Goal: Complete application form

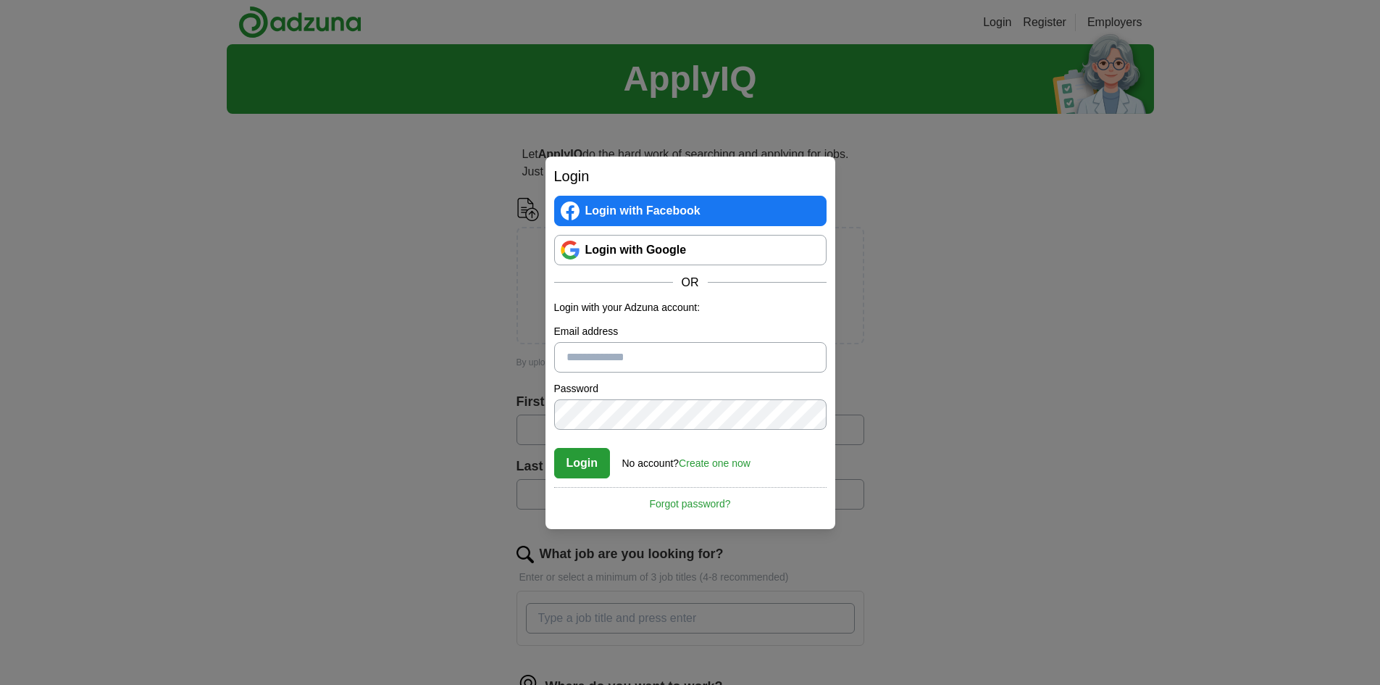
click at [647, 256] on link "Login with Google" at bounding box center [690, 250] width 272 height 30
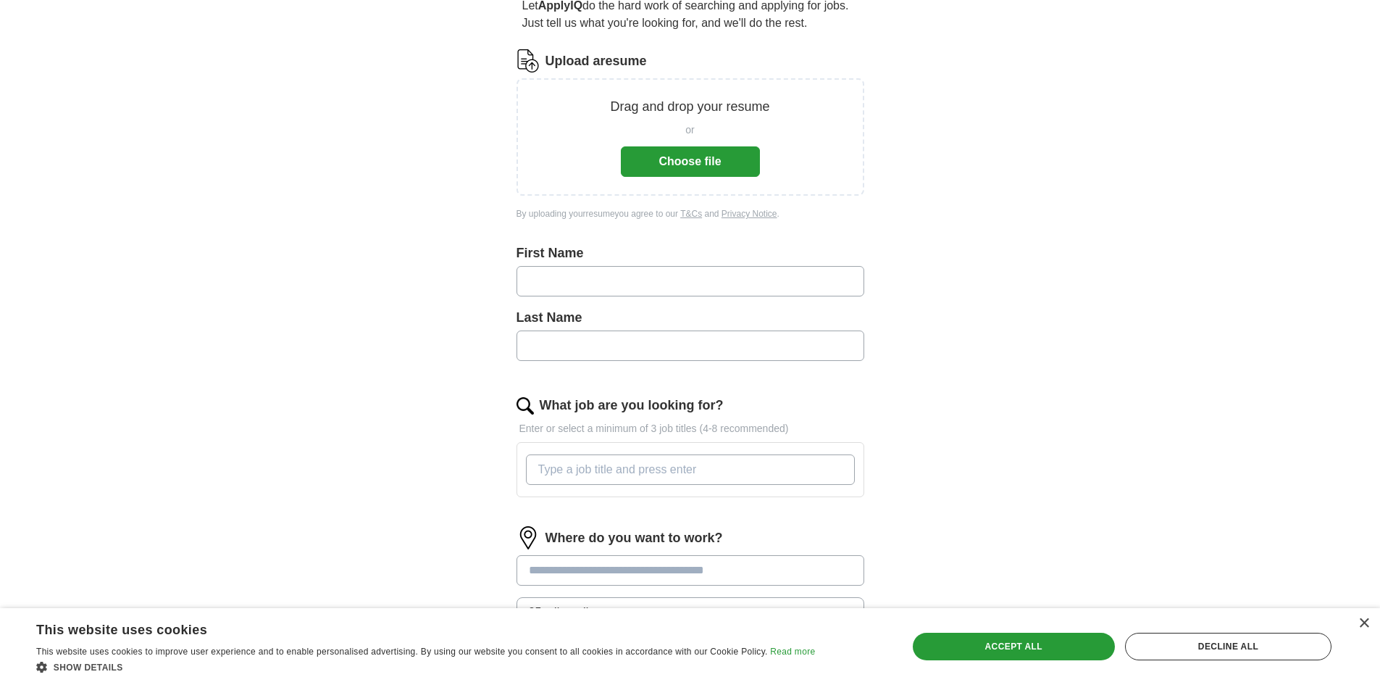
scroll to position [145, 0]
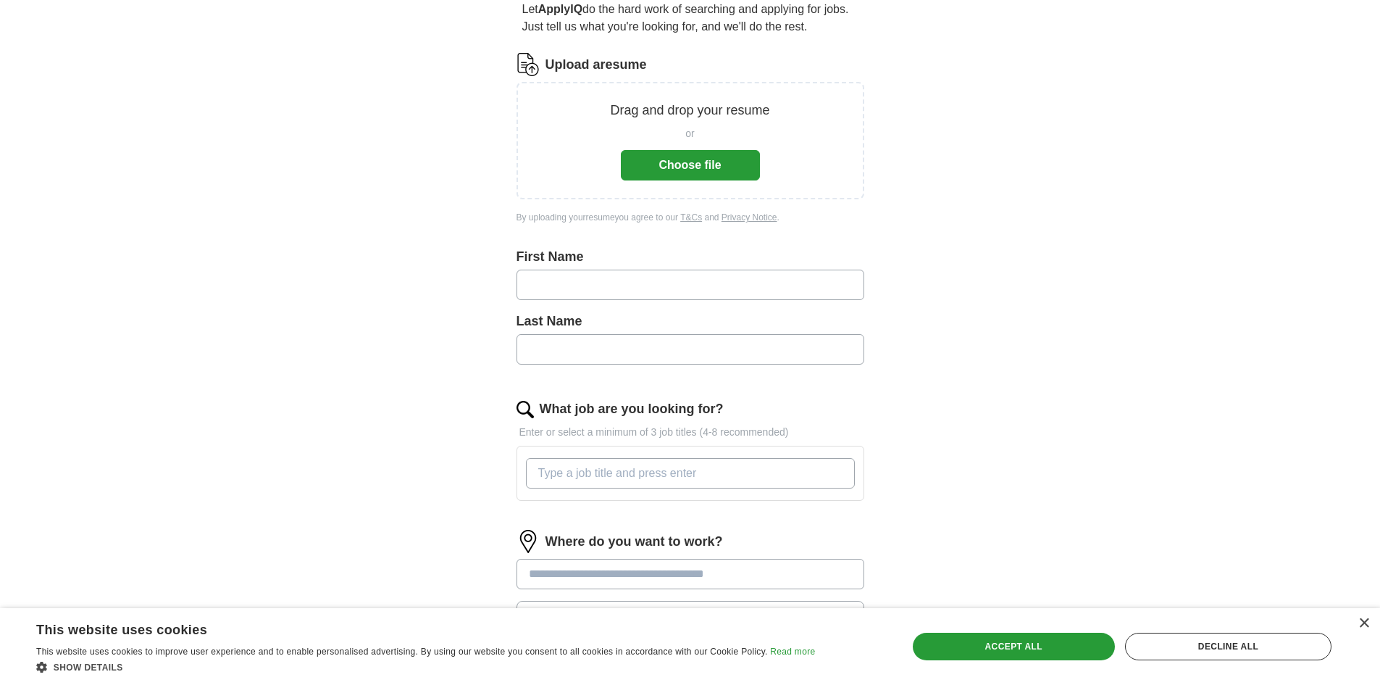
click at [710, 157] on button "Choose file" at bounding box center [690, 165] width 139 height 30
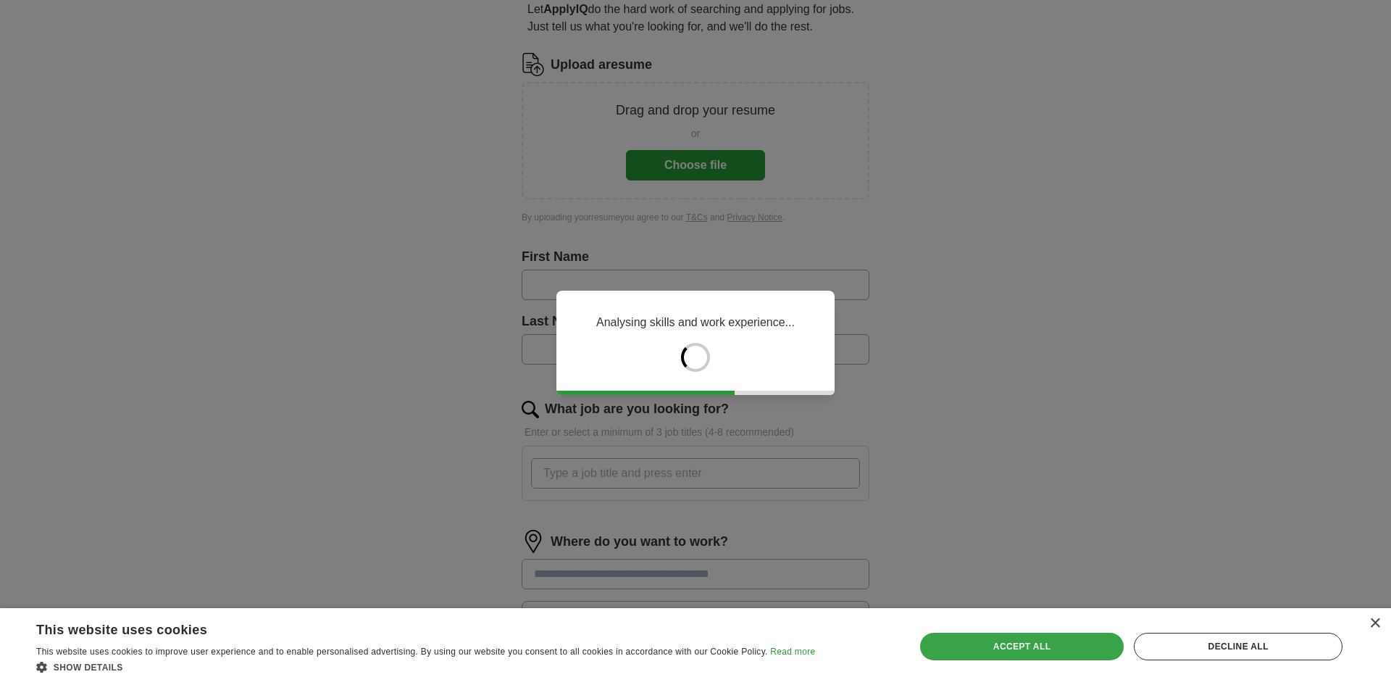
click at [969, 651] on div "Accept all" at bounding box center [1022, 646] width 204 height 28
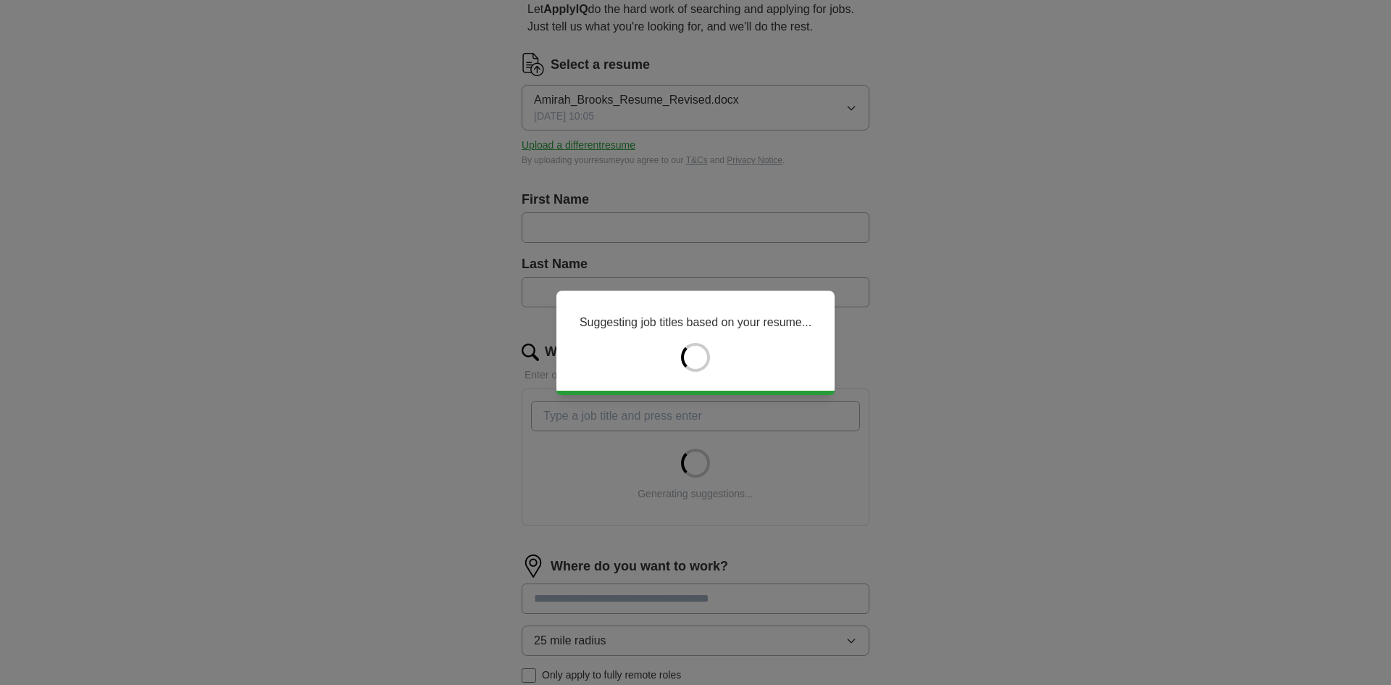
type input "******"
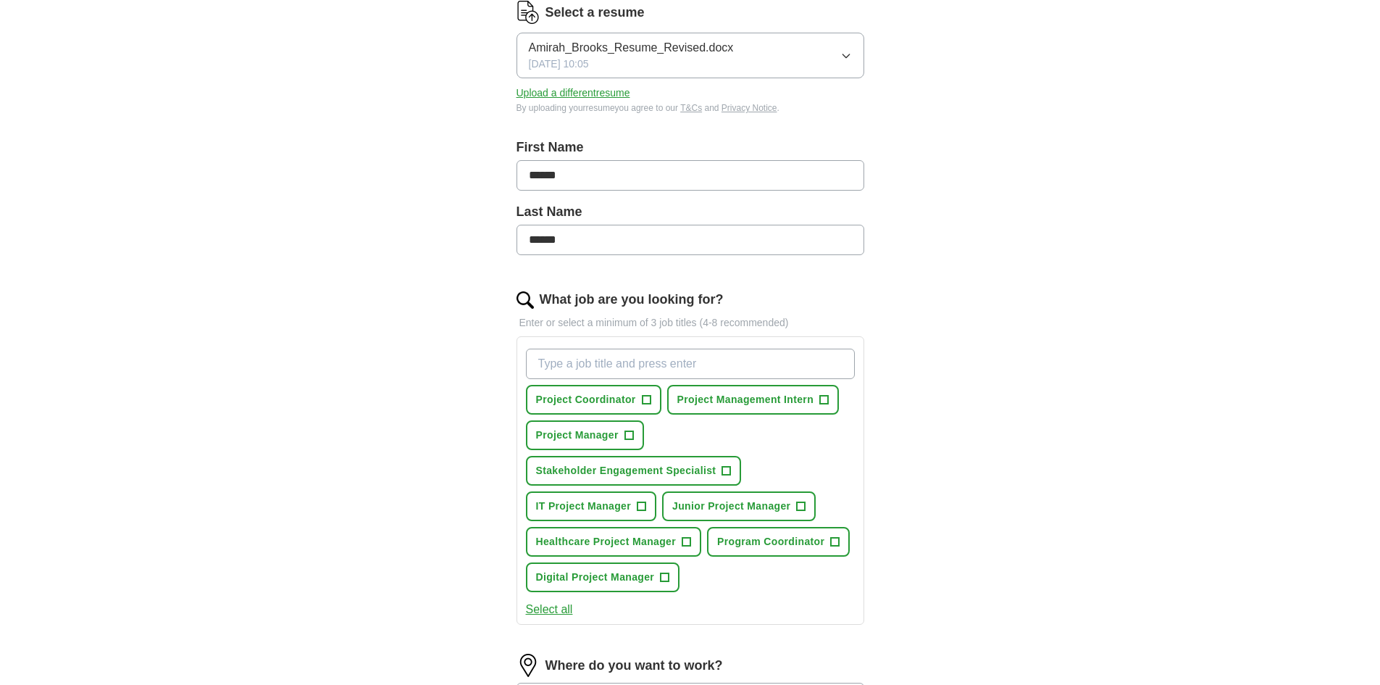
scroll to position [217, 0]
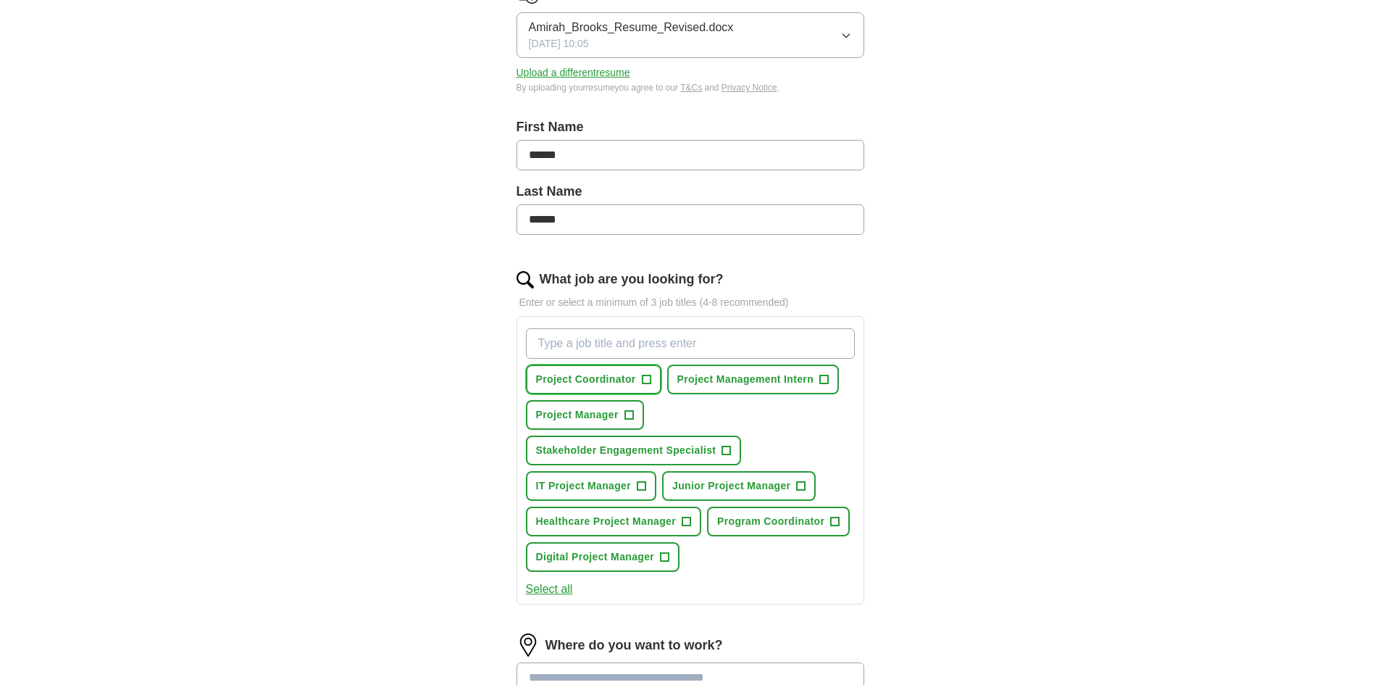
click at [648, 383] on span "+" at bounding box center [646, 380] width 9 height 12
click at [619, 418] on button "Project Manager +" at bounding box center [585, 415] width 118 height 30
click at [722, 449] on span "+" at bounding box center [726, 451] width 9 height 12
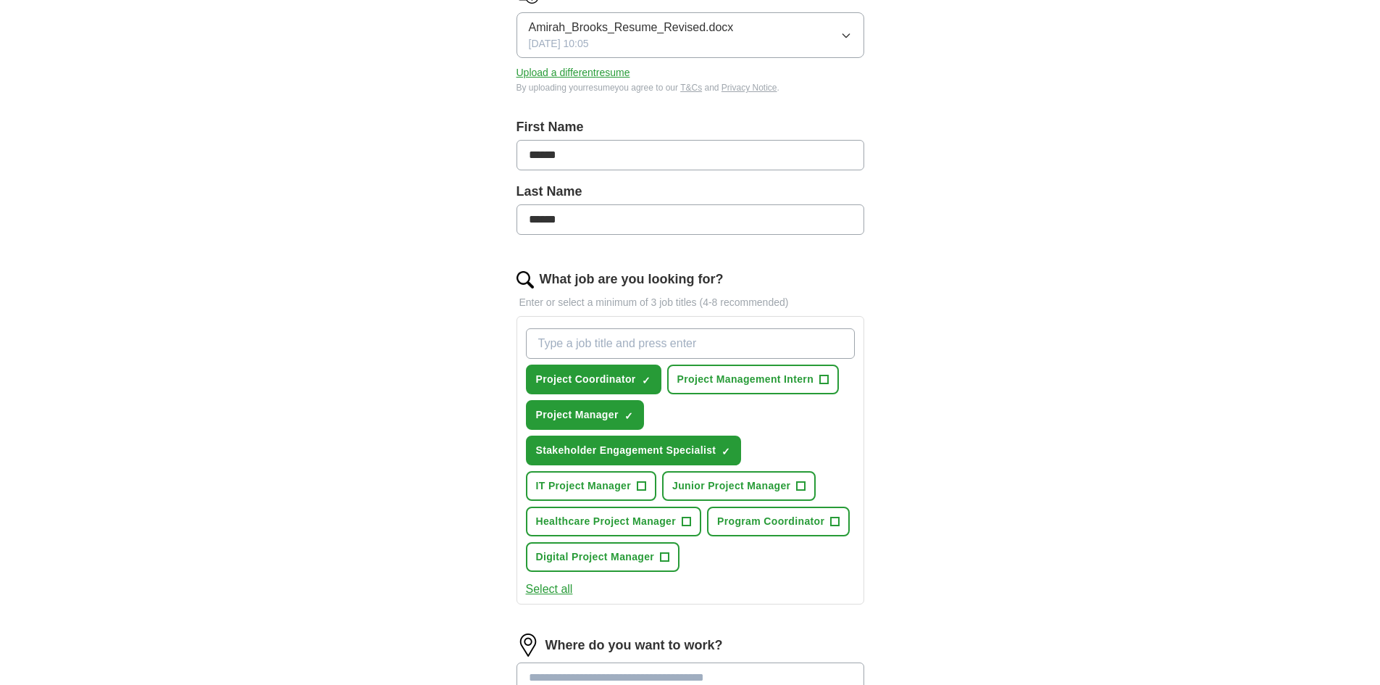
click at [818, 475] on div "Project Coordinator ✓ × Project Management Intern + Project Manager ✓ × Stakeho…" at bounding box center [690, 449] width 335 height 255
click at [795, 488] on button "Junior Project Manager +" at bounding box center [739, 486] width 154 height 30
click at [835, 527] on span "+" at bounding box center [835, 522] width 9 height 12
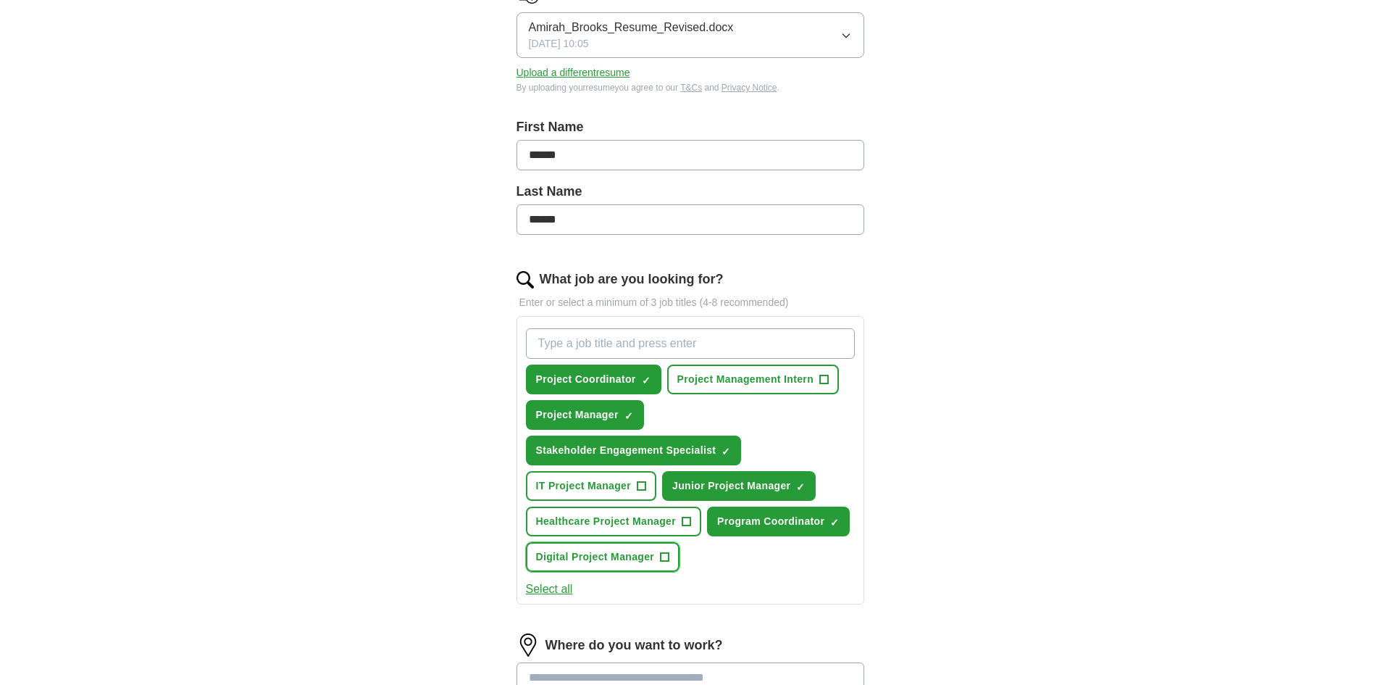
click at [664, 564] on button "Digital Project Manager +" at bounding box center [603, 557] width 154 height 30
click at [808, 375] on span "Project Management Intern" at bounding box center [745, 379] width 136 height 15
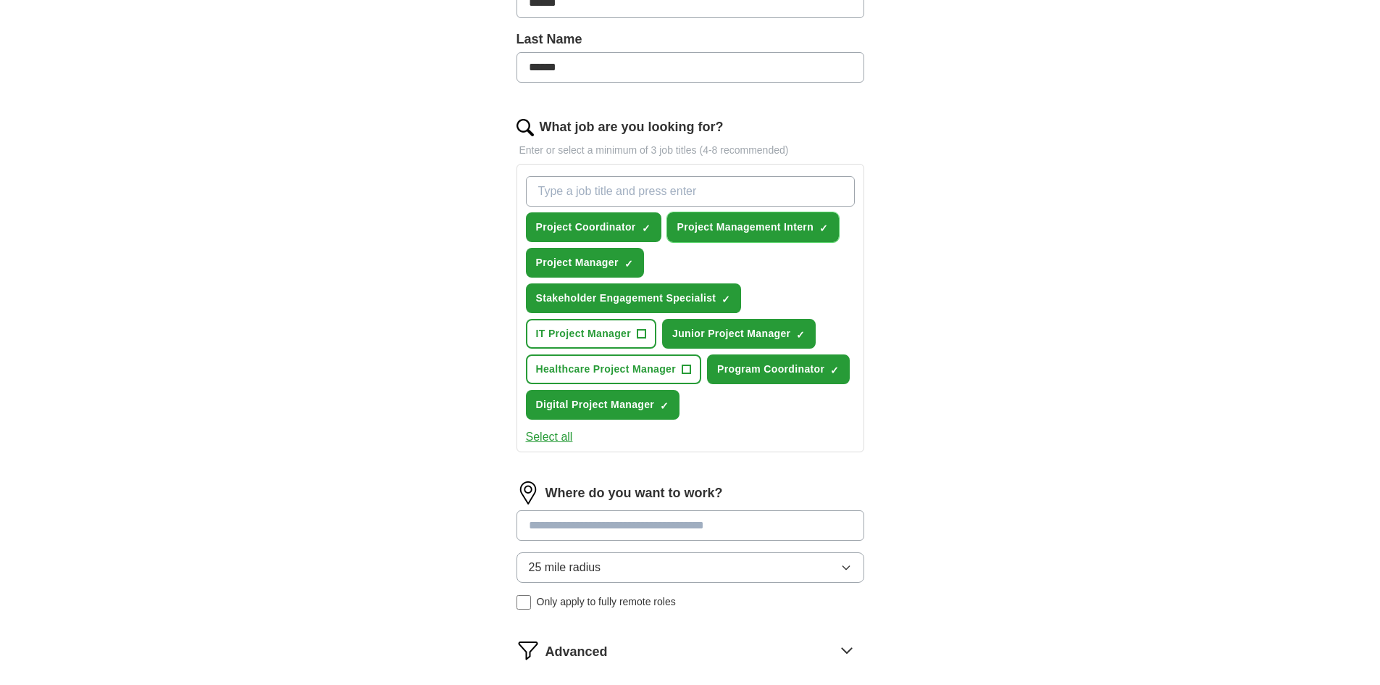
scroll to position [507, 0]
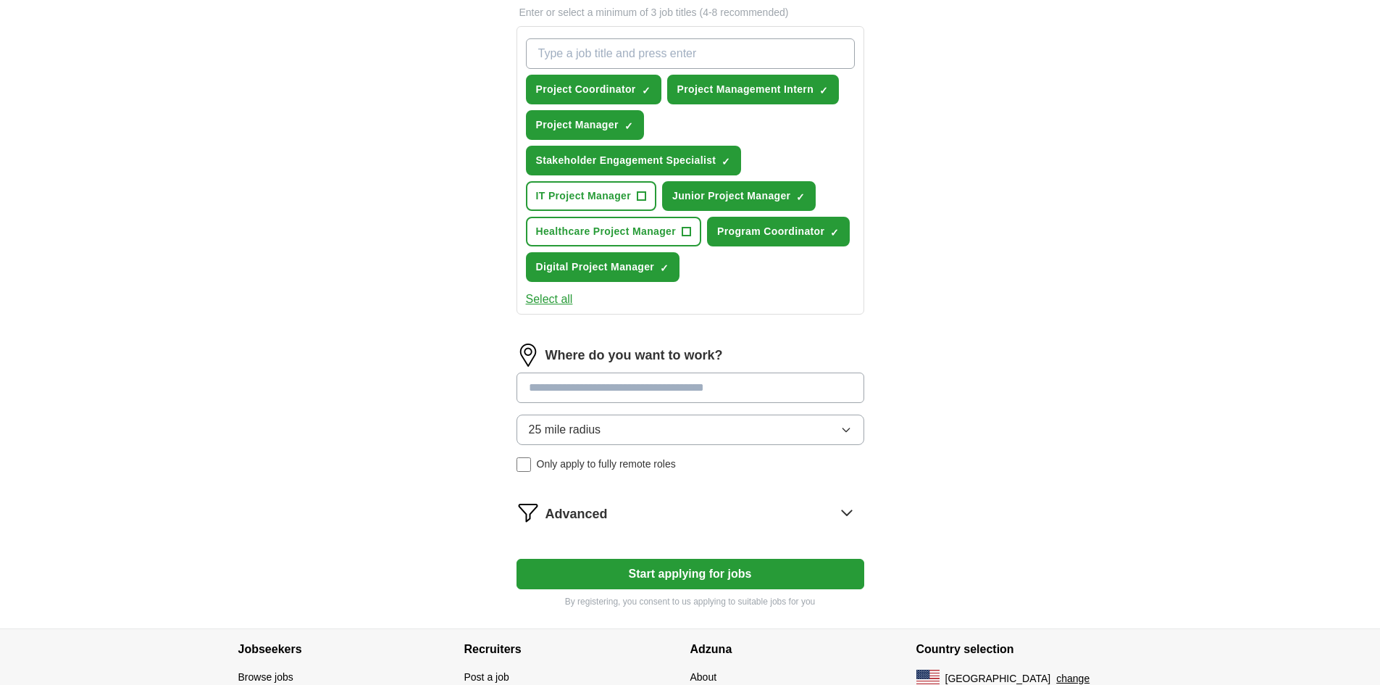
click at [656, 420] on button "25 mile radius" at bounding box center [691, 429] width 348 height 30
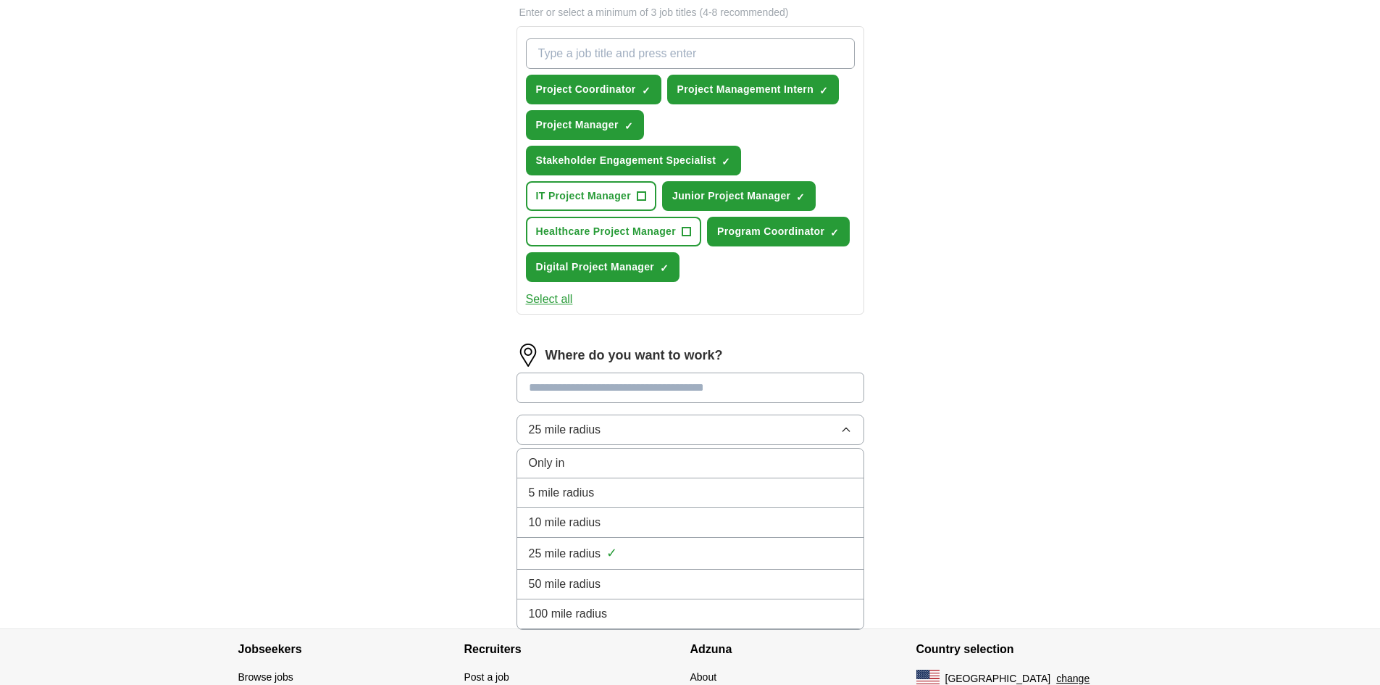
click at [655, 579] on div "50 mile radius" at bounding box center [690, 583] width 323 height 17
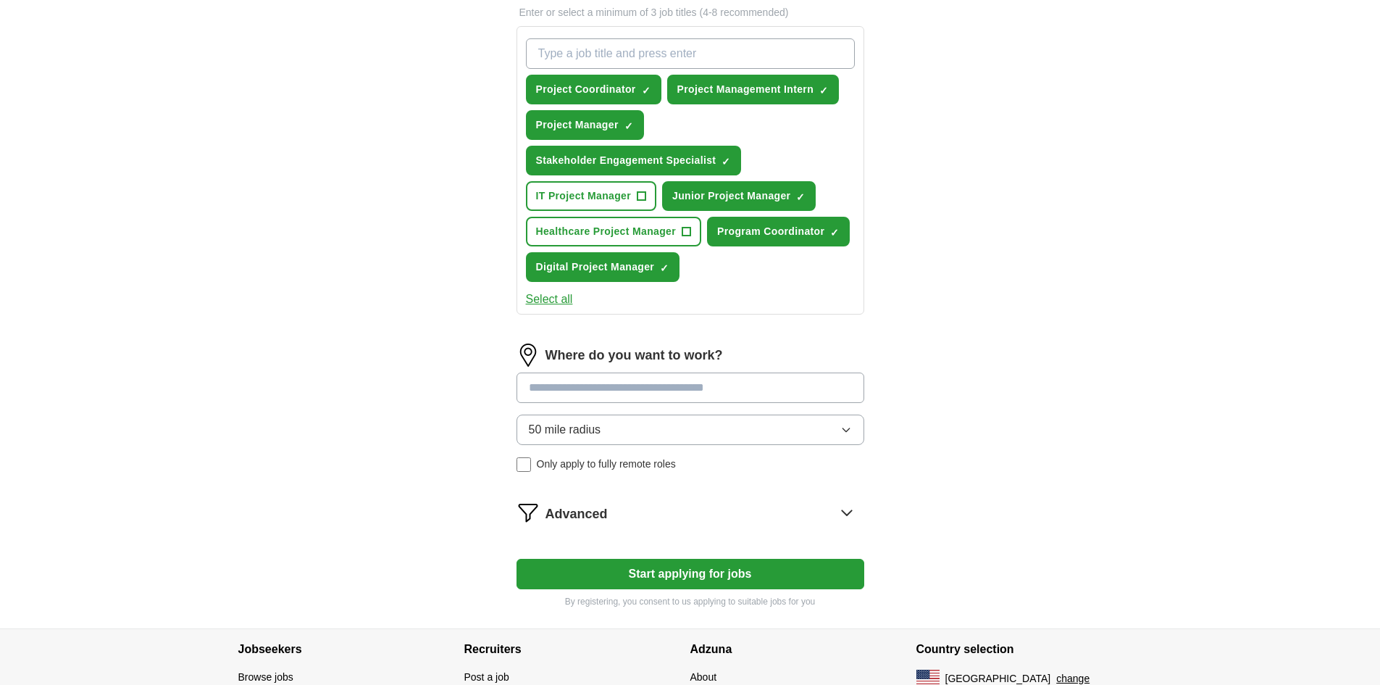
click at [557, 392] on input at bounding box center [691, 387] width 348 height 30
click at [587, 445] on div "Where do you want to work? 50 mile radius Only apply to fully remote roles" at bounding box center [691, 413] width 348 height 140
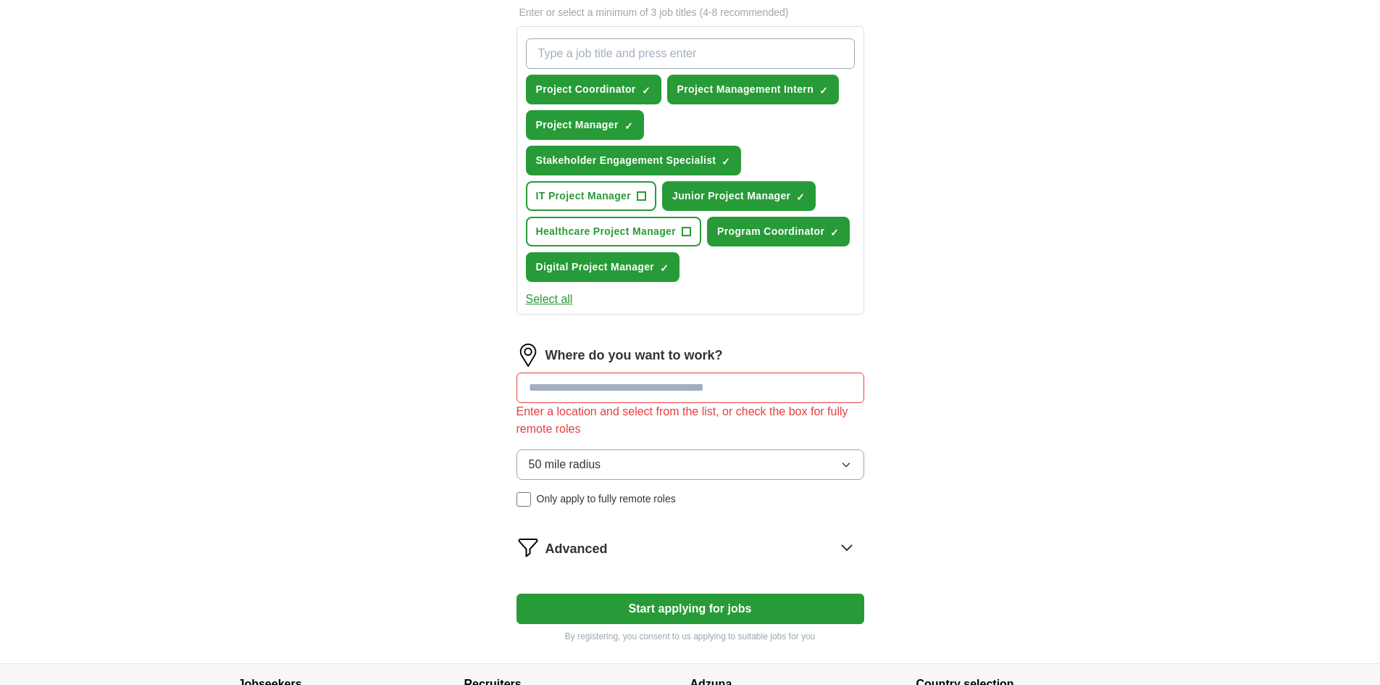
click at [598, 460] on span "50 mile radius" at bounding box center [565, 464] width 72 height 17
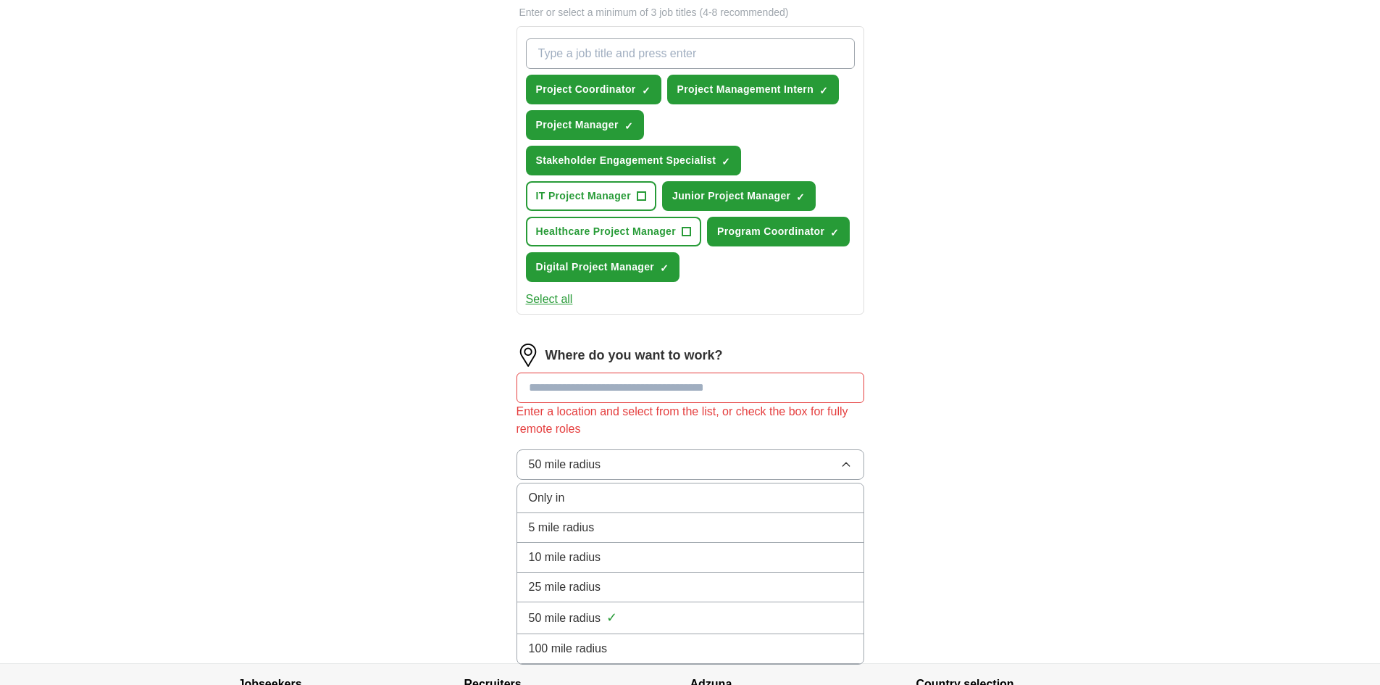
click at [605, 577] on li "25 mile radius" at bounding box center [690, 587] width 346 height 30
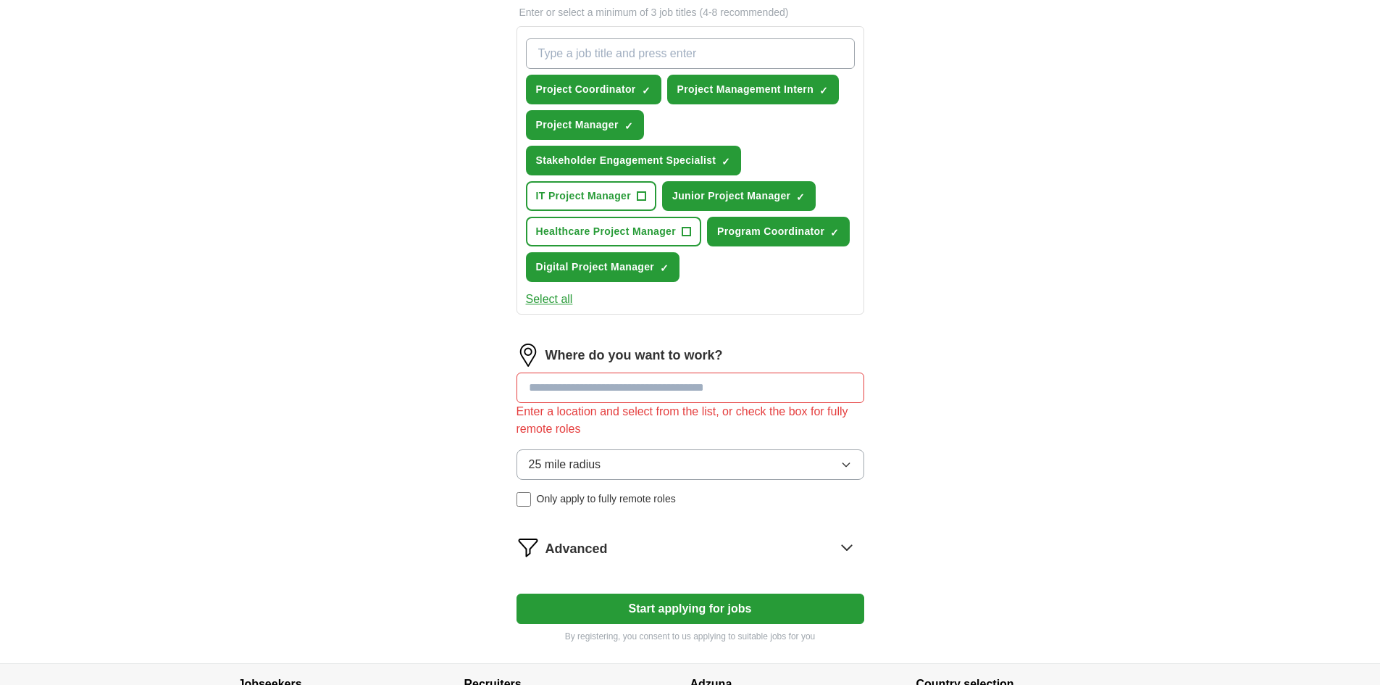
click at [621, 388] on input at bounding box center [691, 387] width 348 height 30
type input "*"
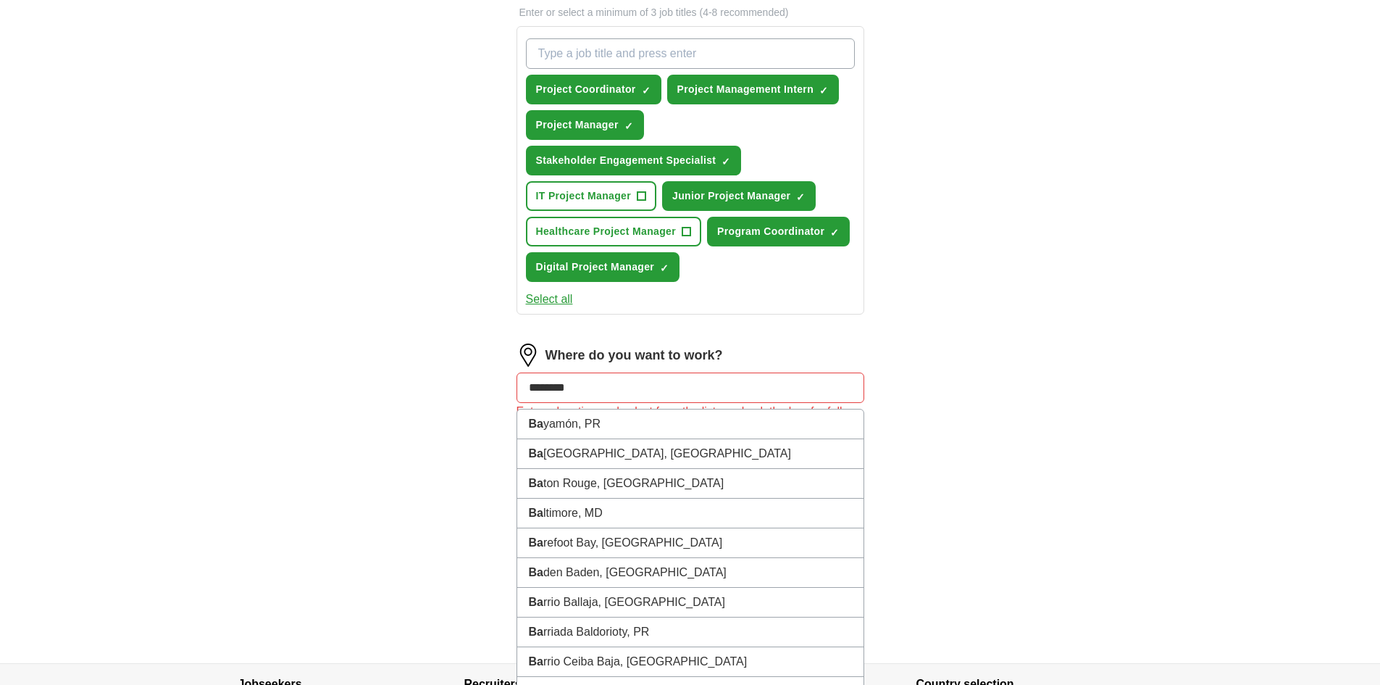
type input "*********"
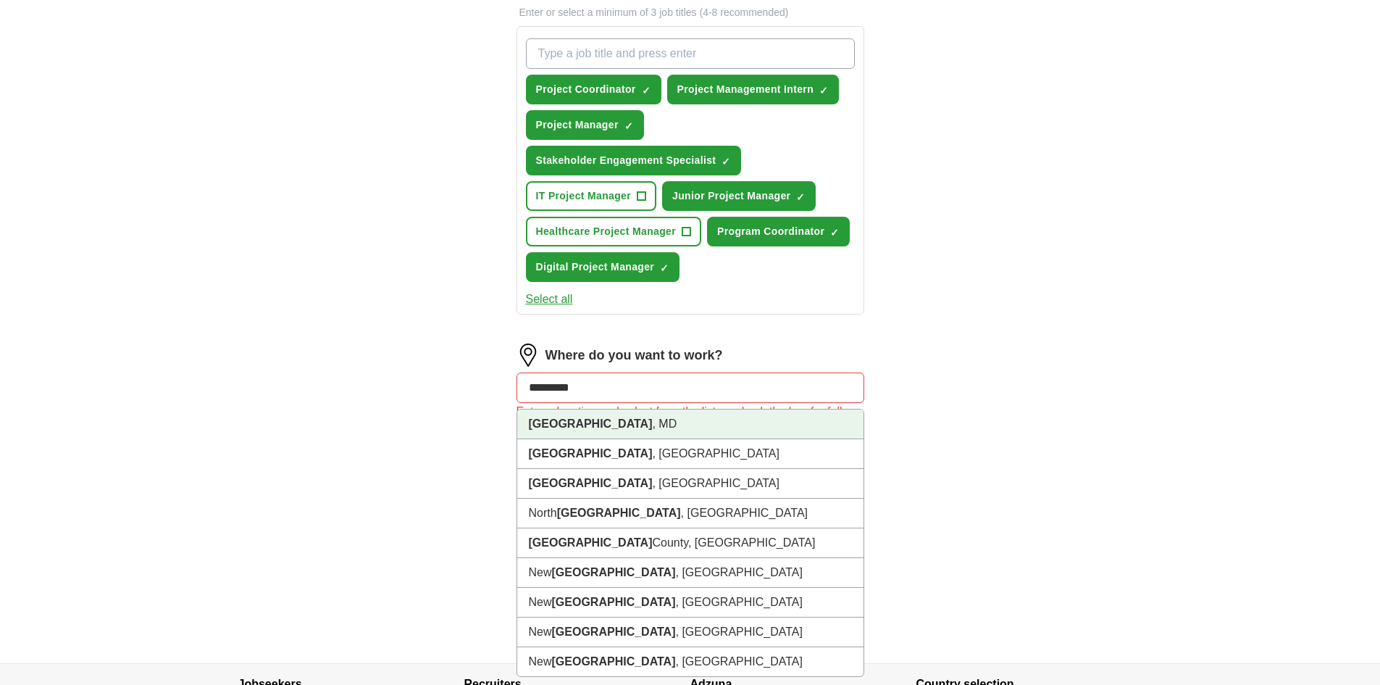
click at [579, 415] on li "Baltimore , MD" at bounding box center [690, 424] width 346 height 30
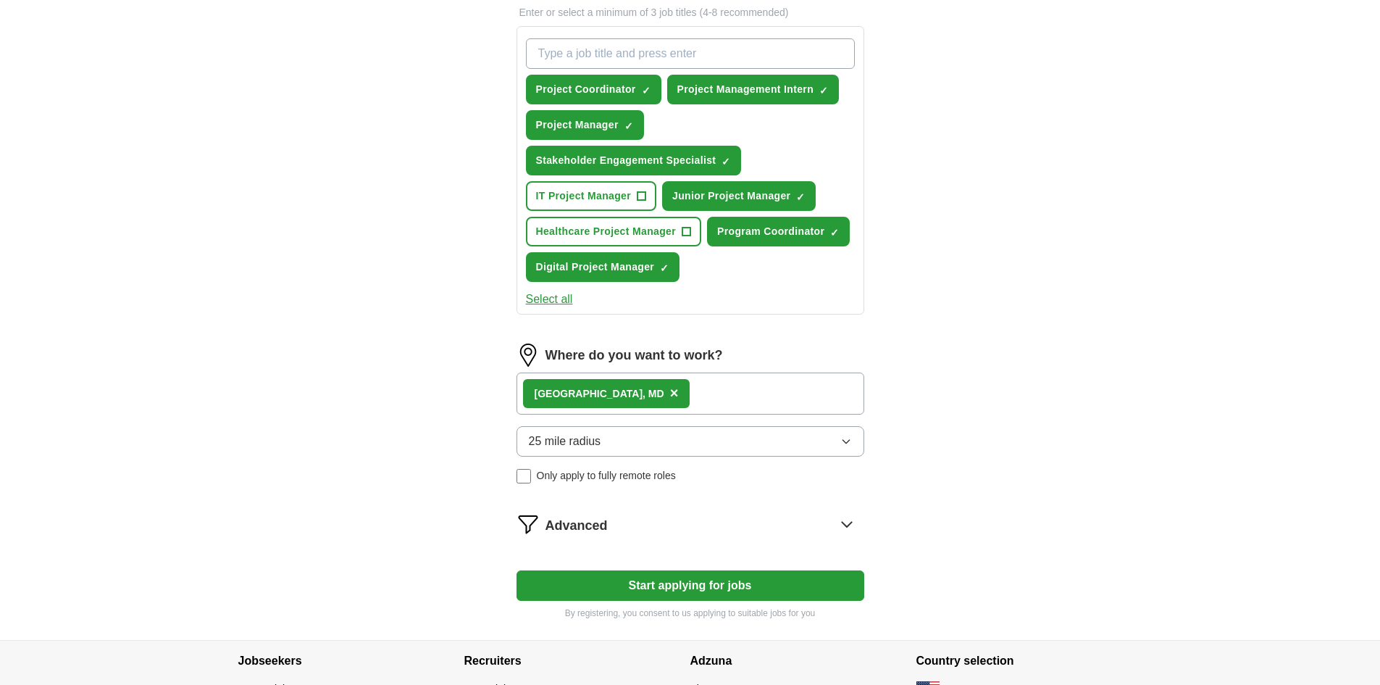
click at [845, 526] on icon at bounding box center [846, 523] width 23 height 23
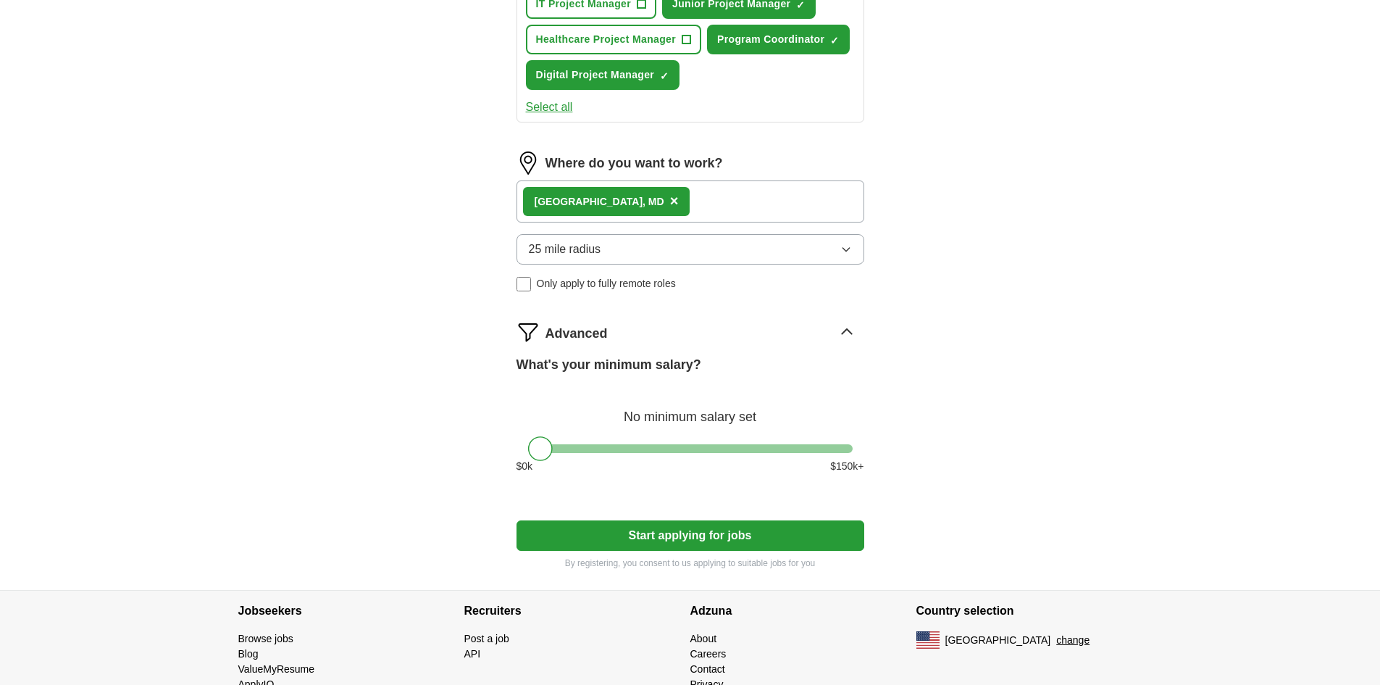
scroll to position [724, 0]
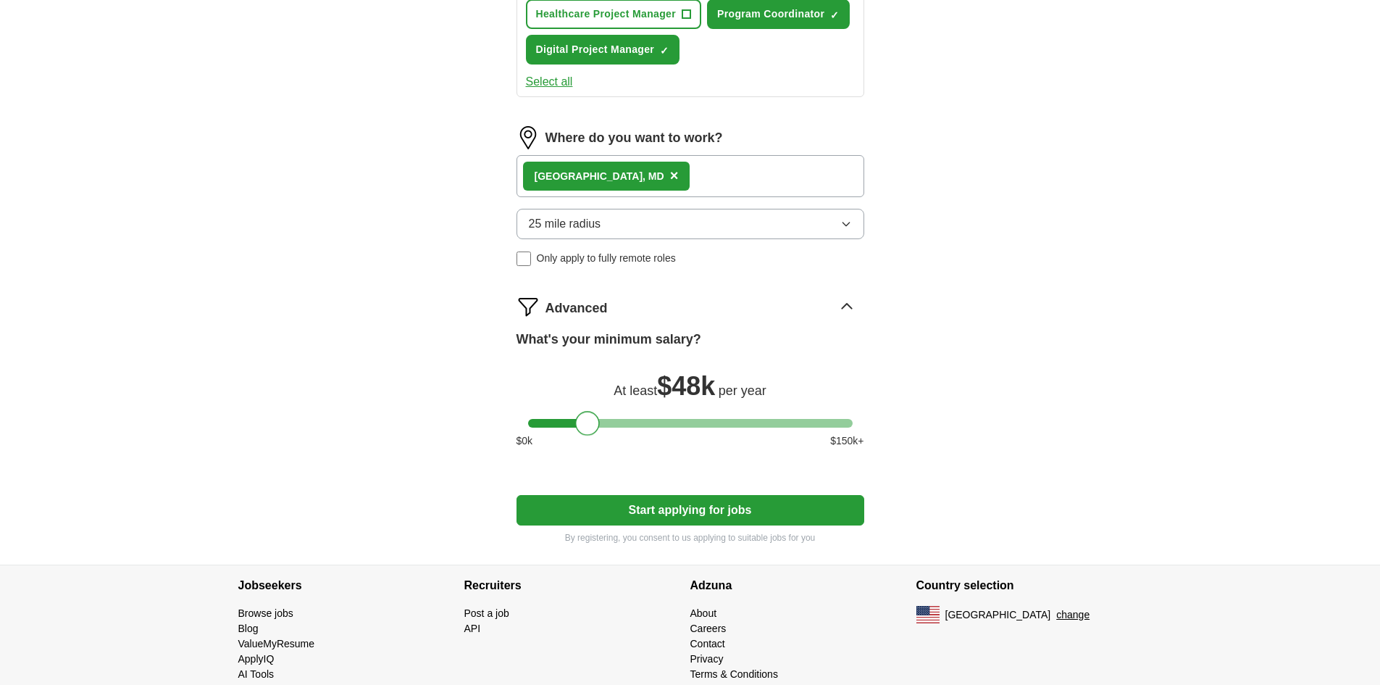
drag, startPoint x: 542, startPoint y: 414, endPoint x: 590, endPoint y: 414, distance: 47.8
click at [590, 414] on div at bounding box center [587, 423] width 25 height 25
click at [681, 520] on button "Start applying for jobs" at bounding box center [691, 510] width 348 height 30
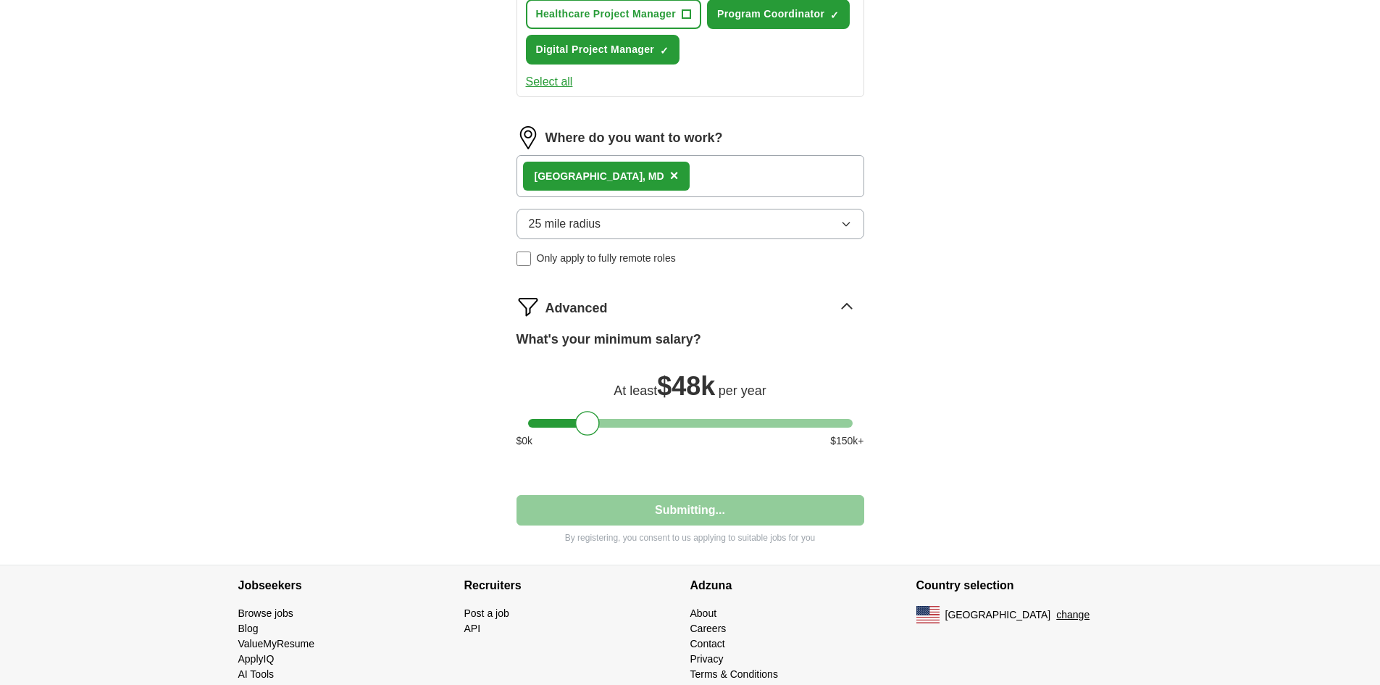
select select "**"
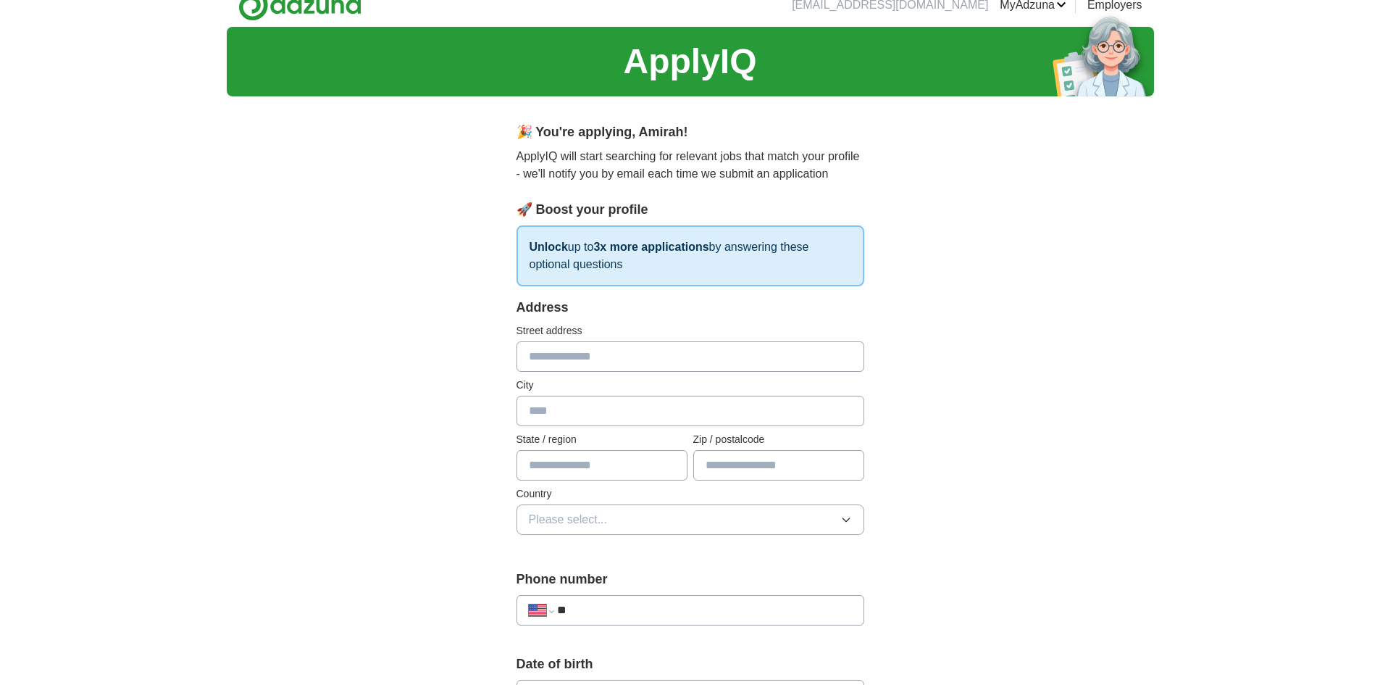
scroll to position [0, 0]
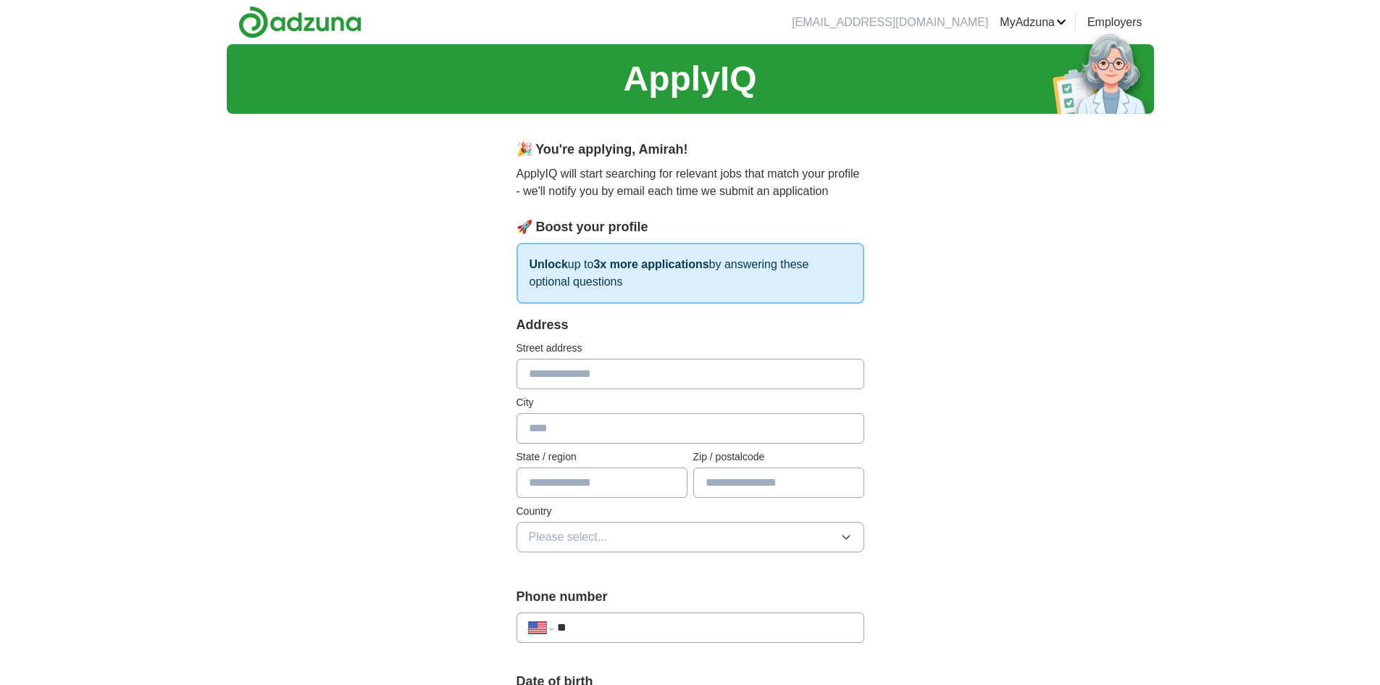
click at [667, 360] on input "text" at bounding box center [691, 374] width 348 height 30
type input "**********"
click at [594, 435] on input "text" at bounding box center [691, 428] width 348 height 30
type input "*********"
click at [595, 493] on input "text" at bounding box center [602, 482] width 171 height 30
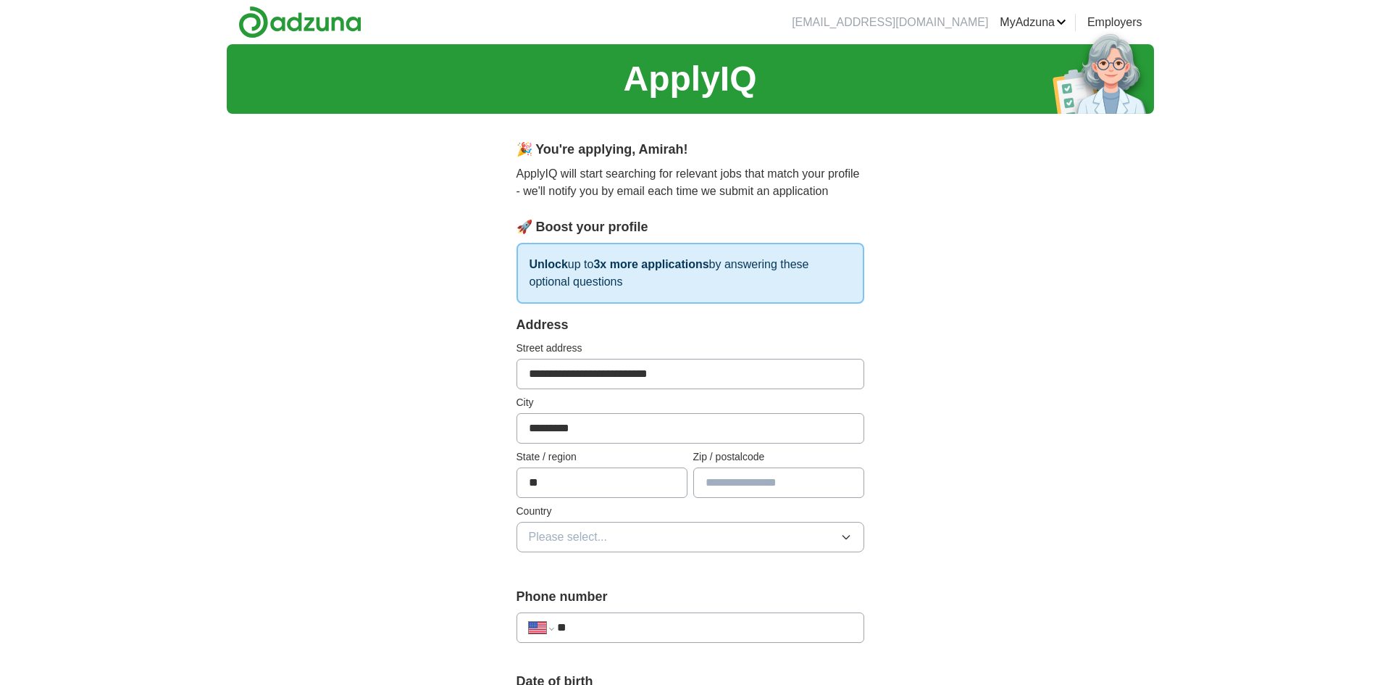
type input "**"
click at [702, 486] on input "text" at bounding box center [778, 482] width 171 height 30
type input "*****"
click at [613, 532] on button "Please select..." at bounding box center [691, 537] width 348 height 30
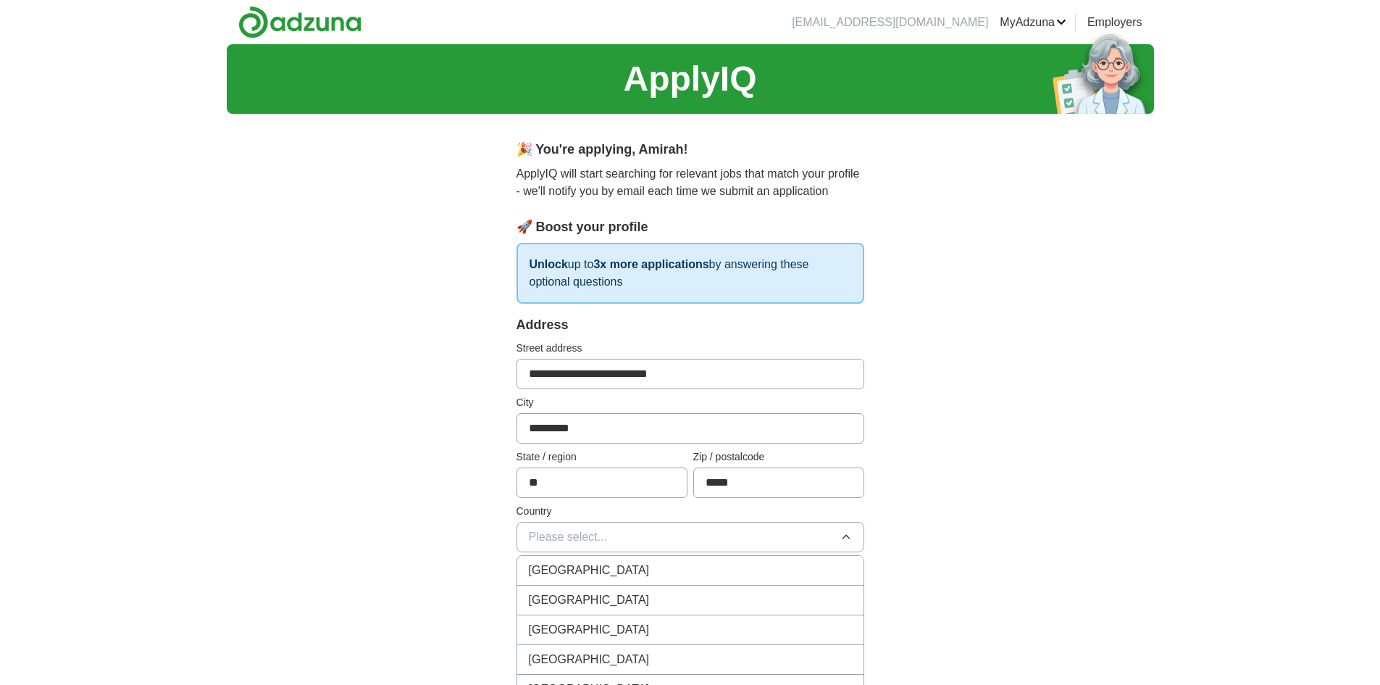
click at [603, 601] on div "United States" at bounding box center [690, 599] width 323 height 17
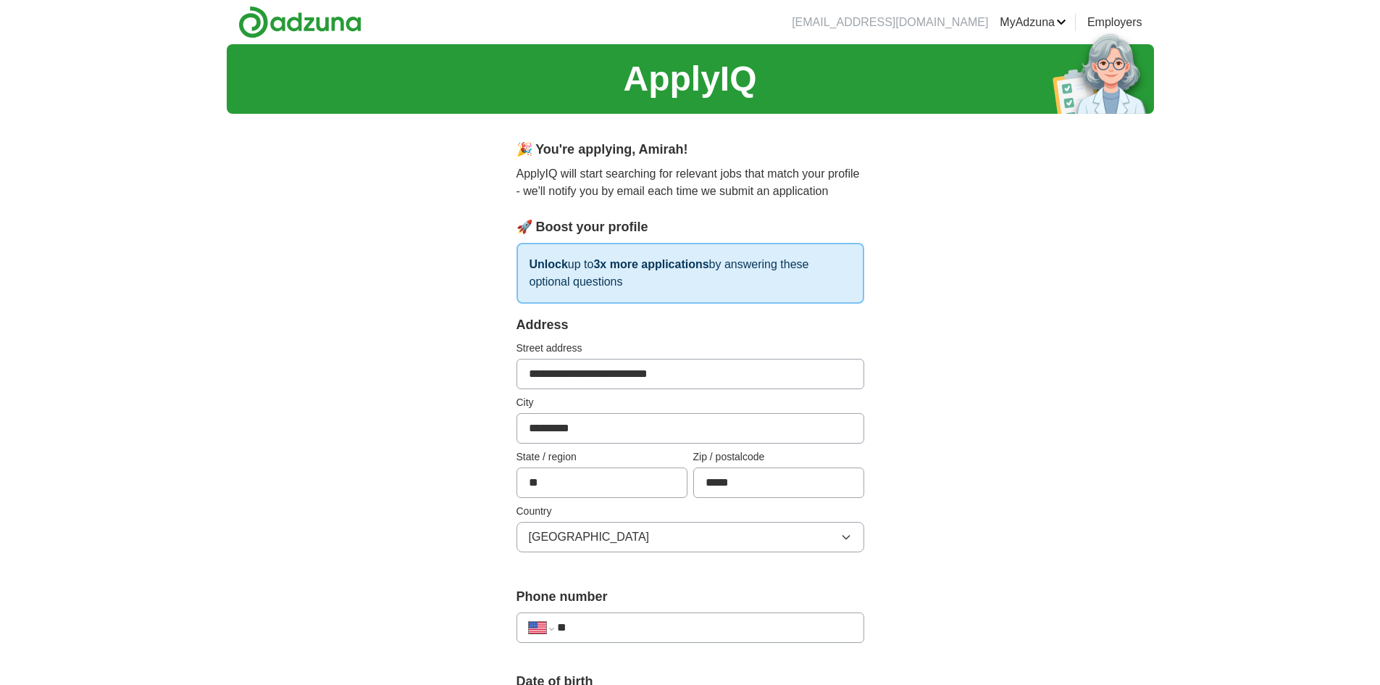
click at [599, 640] on div "**********" at bounding box center [691, 627] width 348 height 30
click at [604, 632] on input "**" at bounding box center [704, 627] width 294 height 17
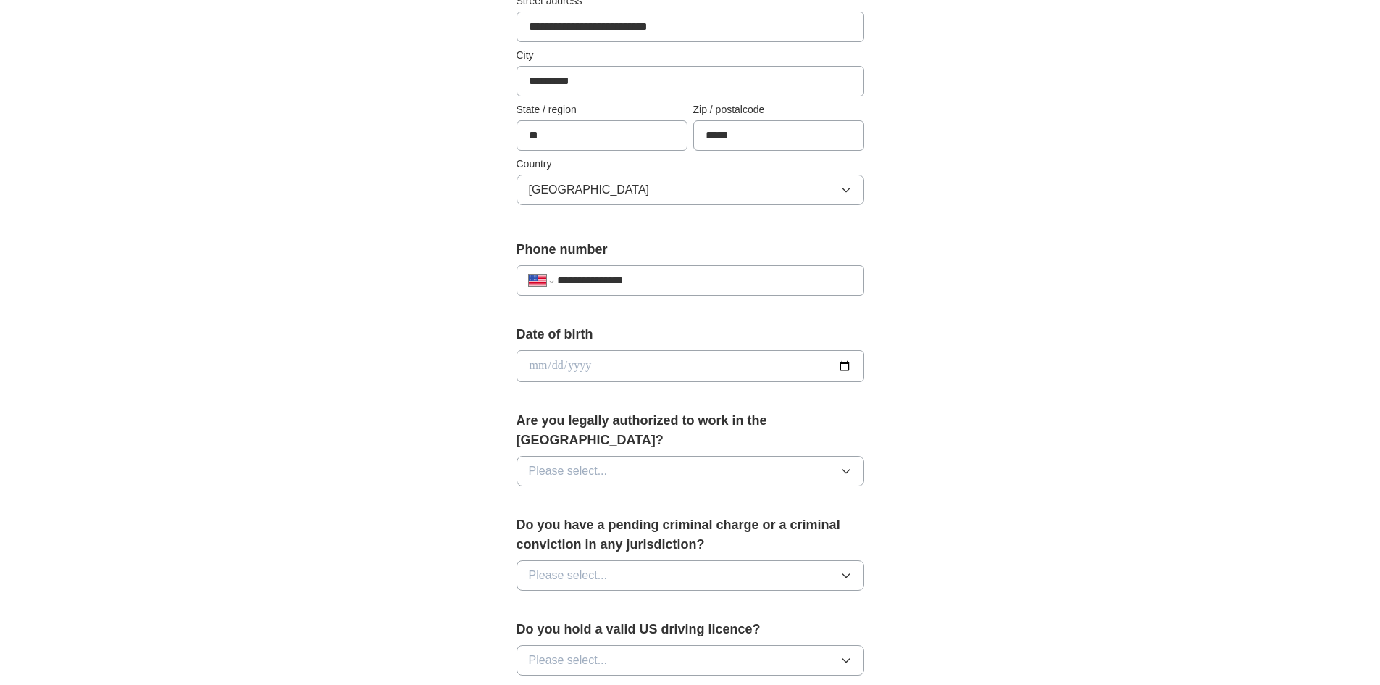
scroll to position [362, 0]
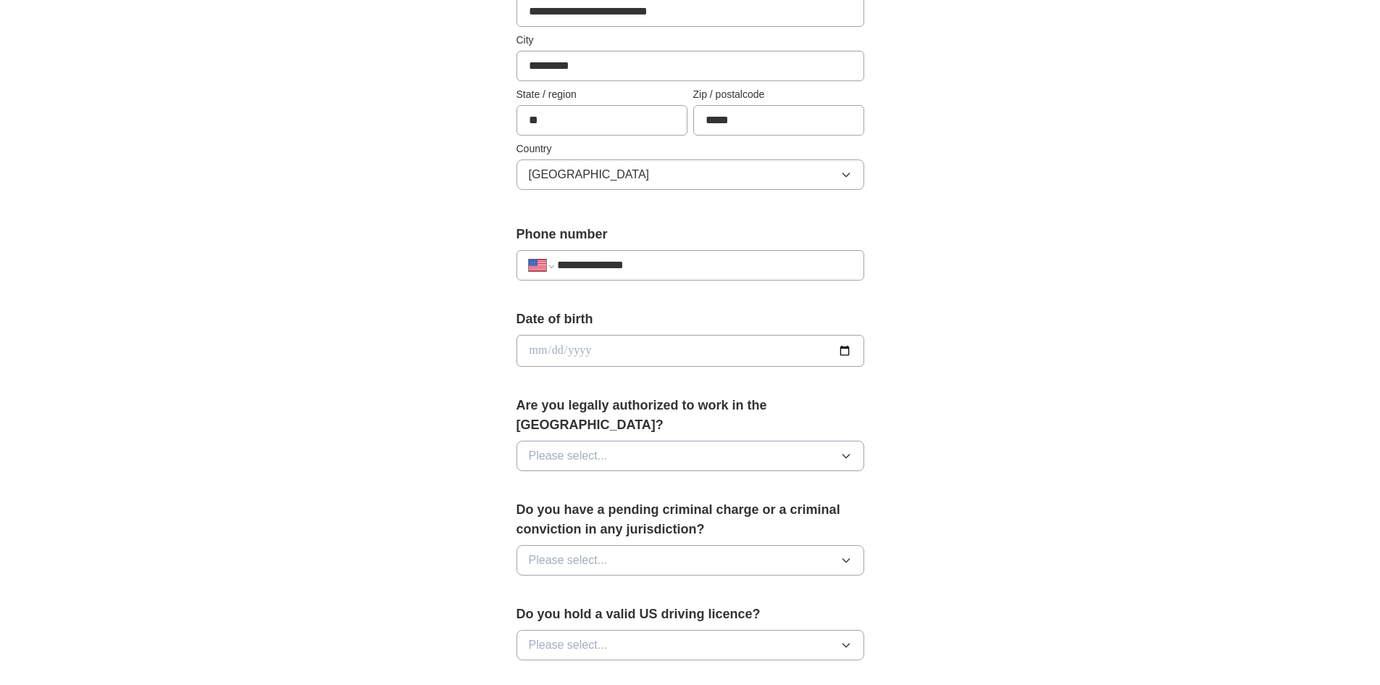
type input "**********"
click at [737, 336] on input "date" at bounding box center [691, 351] width 348 height 32
click at [727, 362] on input "date" at bounding box center [691, 351] width 348 height 32
type input "**********"
click at [726, 443] on button "Please select..." at bounding box center [691, 455] width 348 height 30
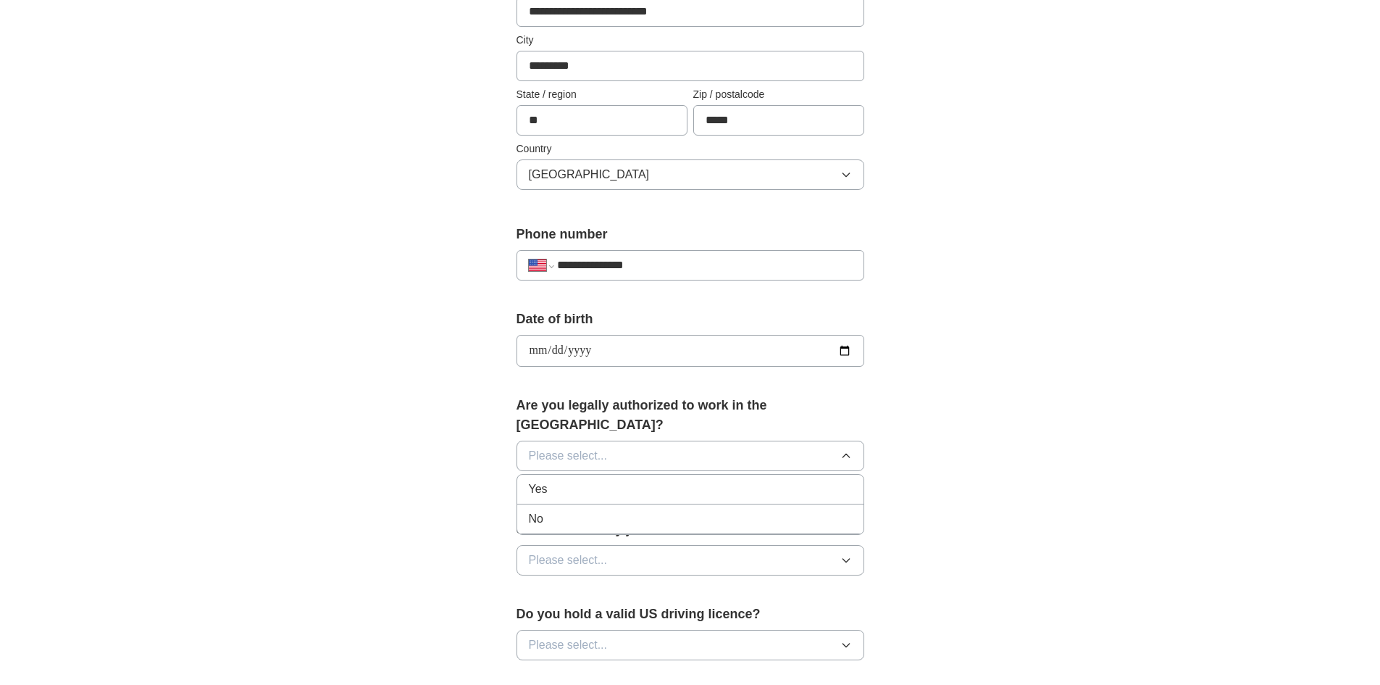
click at [718, 480] on div "Yes" at bounding box center [690, 488] width 323 height 17
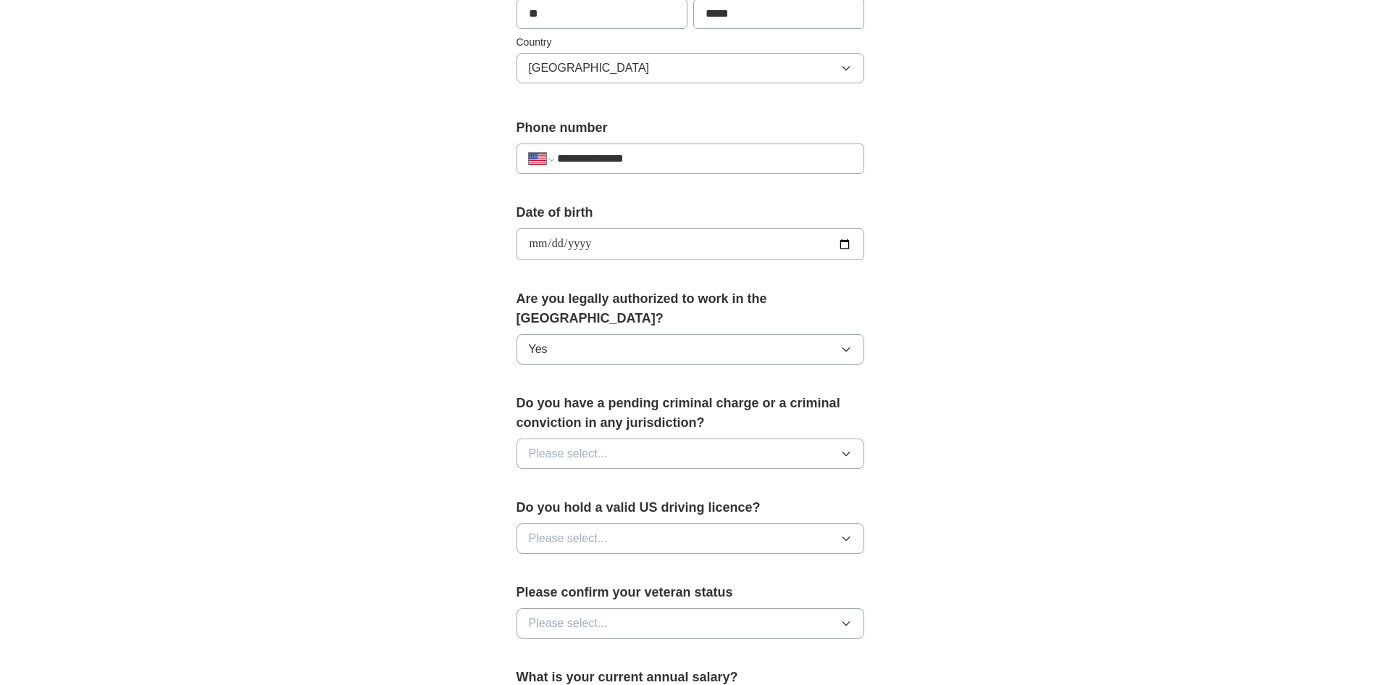
scroll to position [507, 0]
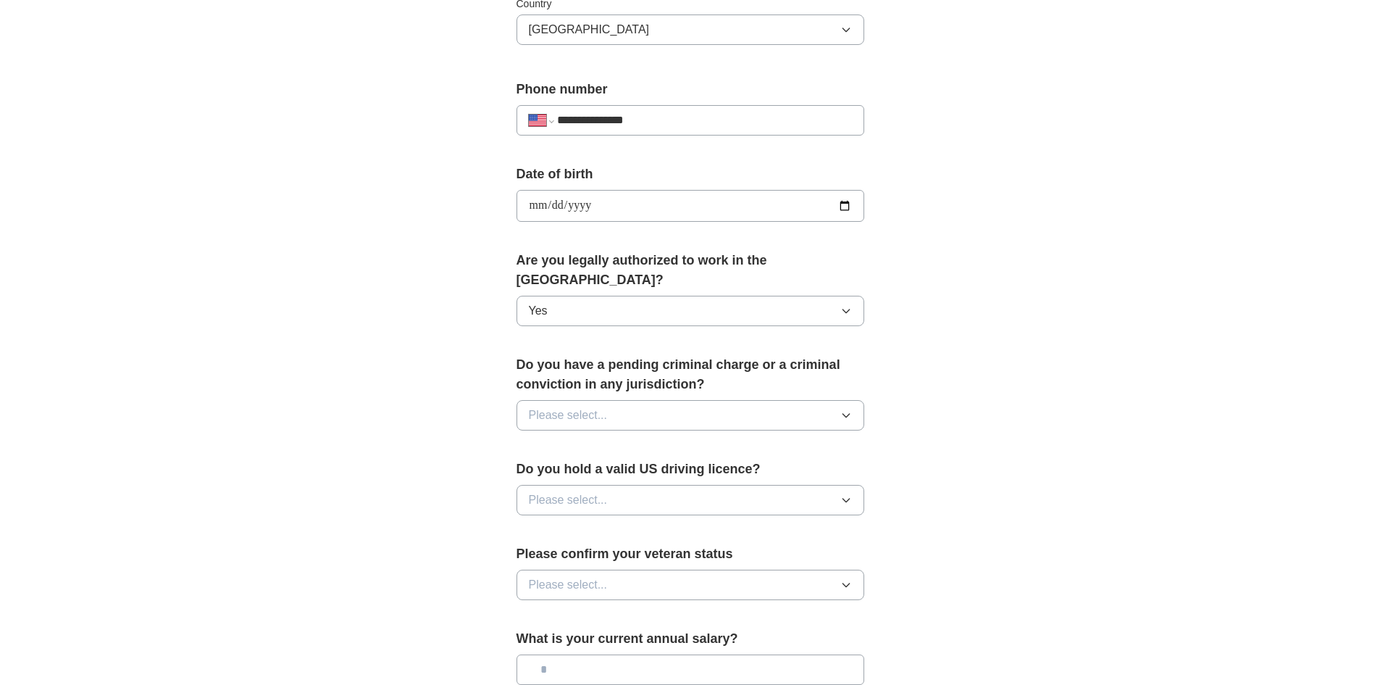
click at [698, 403] on button "Please select..." at bounding box center [691, 415] width 348 height 30
click at [686, 471] on li "No" at bounding box center [690, 479] width 346 height 30
click at [687, 485] on button "Please select..." at bounding box center [691, 500] width 348 height 30
click at [666, 524] on div "Yes" at bounding box center [690, 532] width 323 height 17
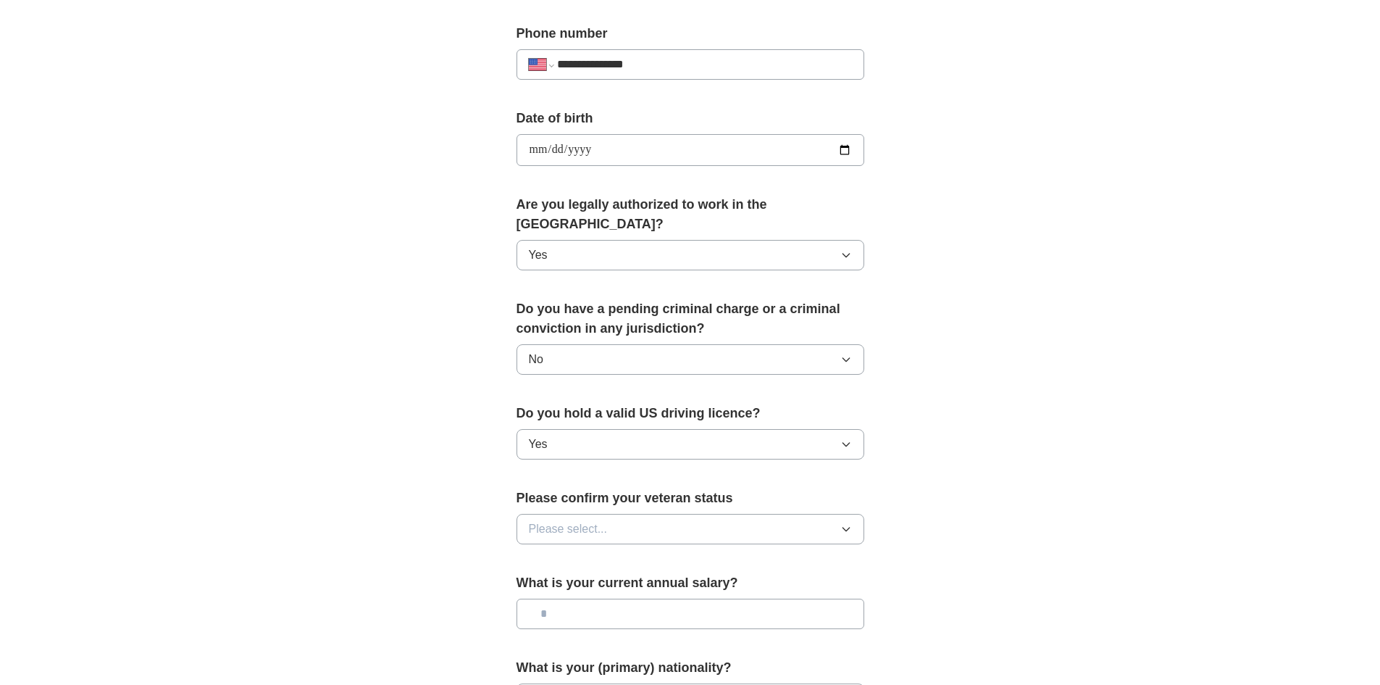
scroll to position [580, 0]
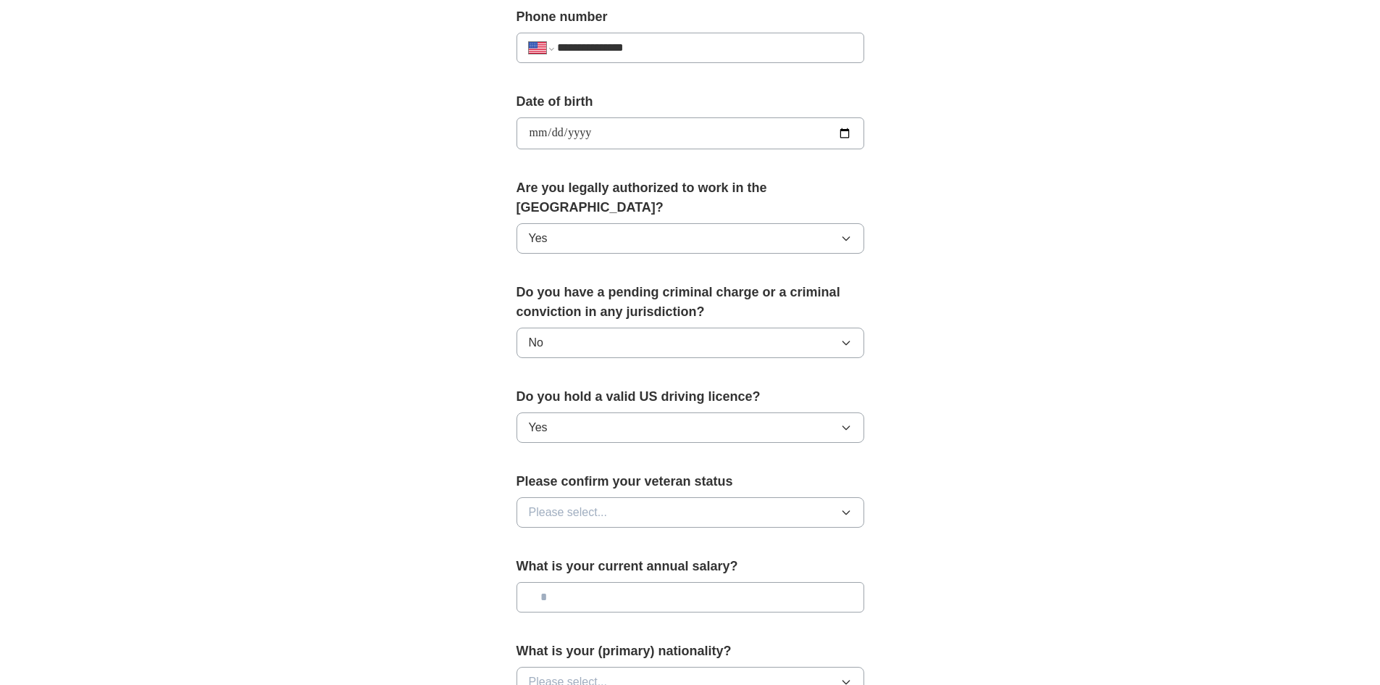
click at [666, 501] on button "Please select..." at bounding box center [691, 512] width 348 height 30
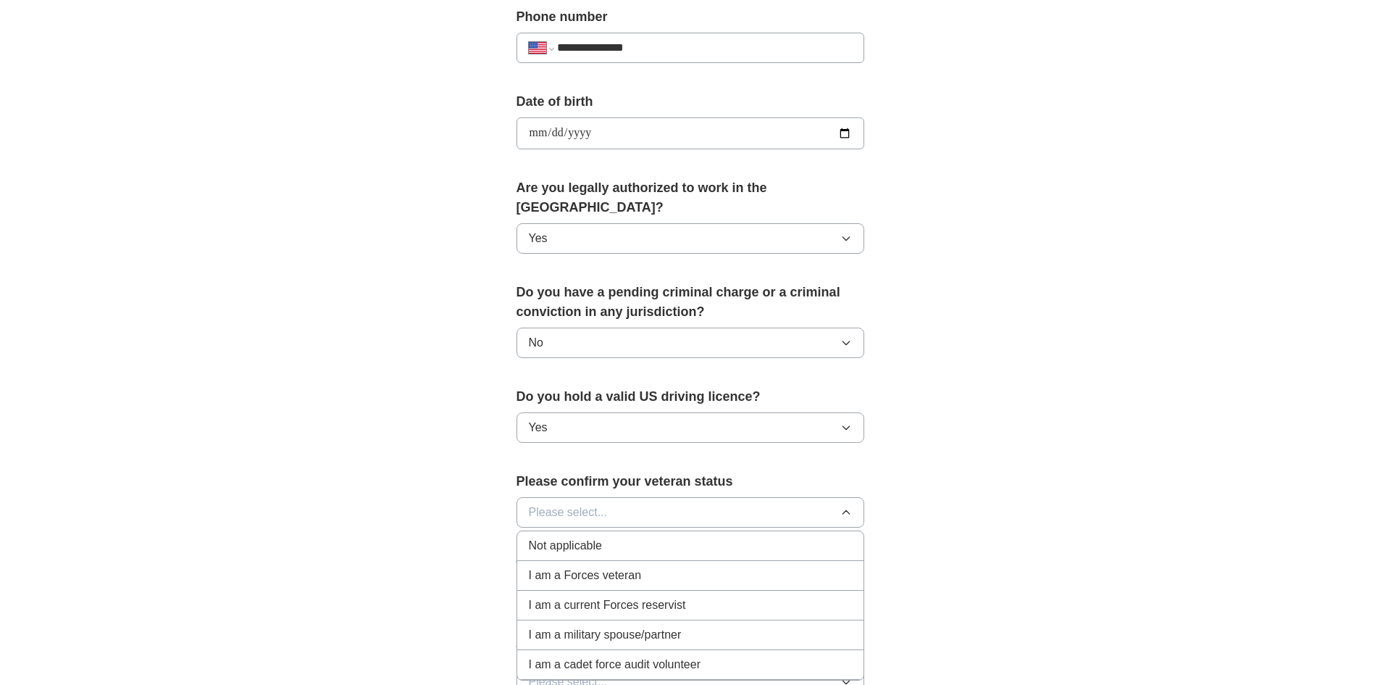
click at [651, 537] on div "Not applicable" at bounding box center [690, 545] width 323 height 17
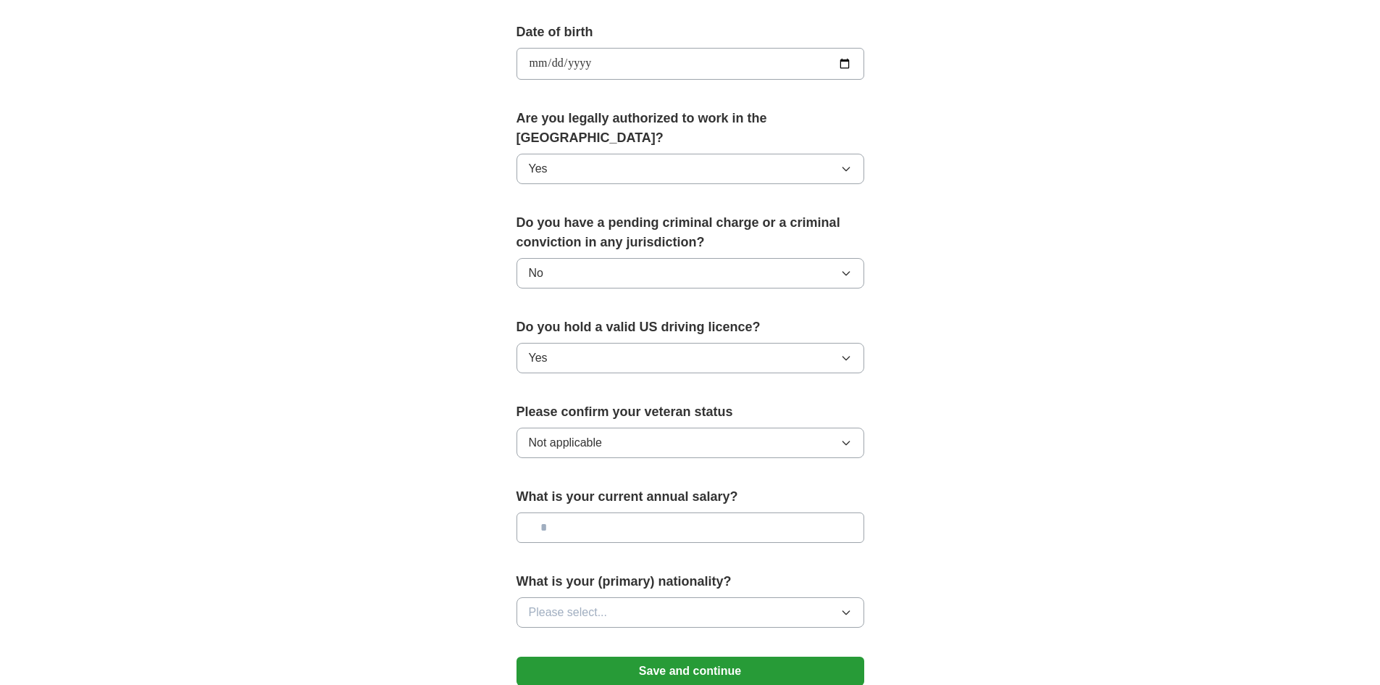
scroll to position [652, 0]
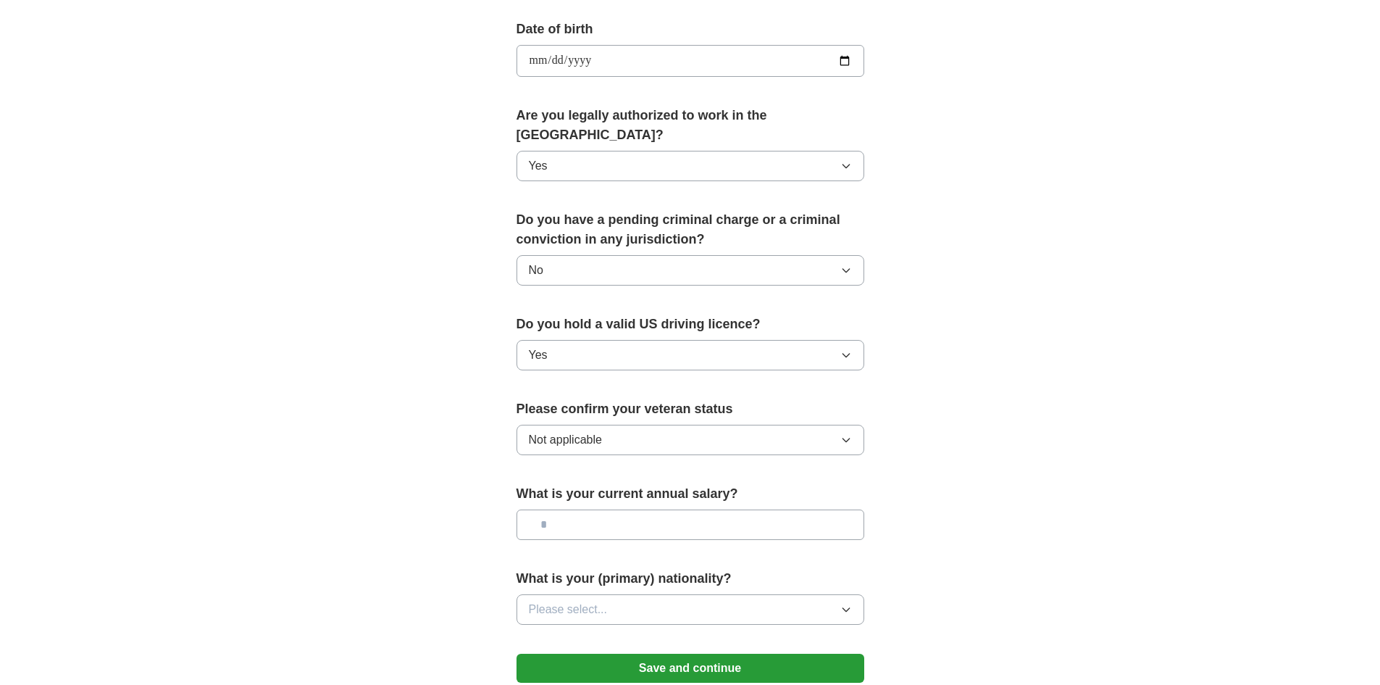
click at [627, 594] on button "Please select..." at bounding box center [691, 609] width 348 height 30
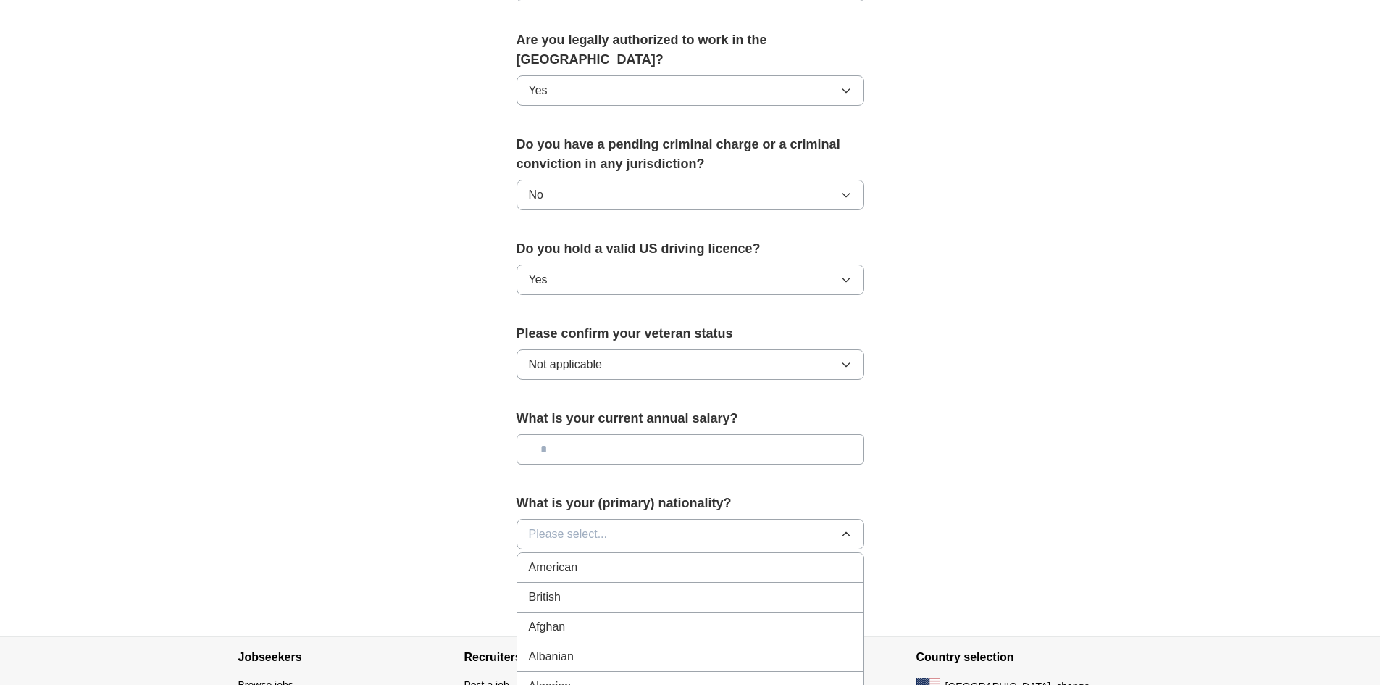
scroll to position [797, 0]
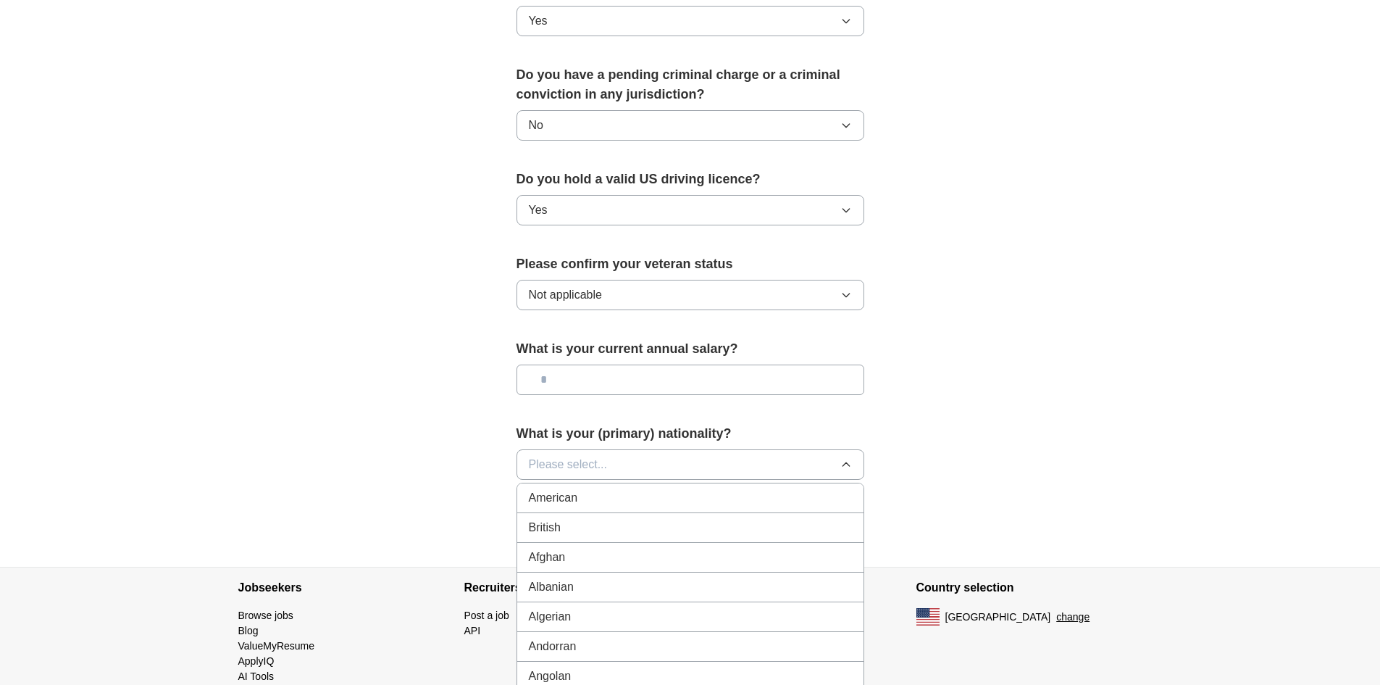
click at [642, 489] on div "American" at bounding box center [690, 497] width 323 height 17
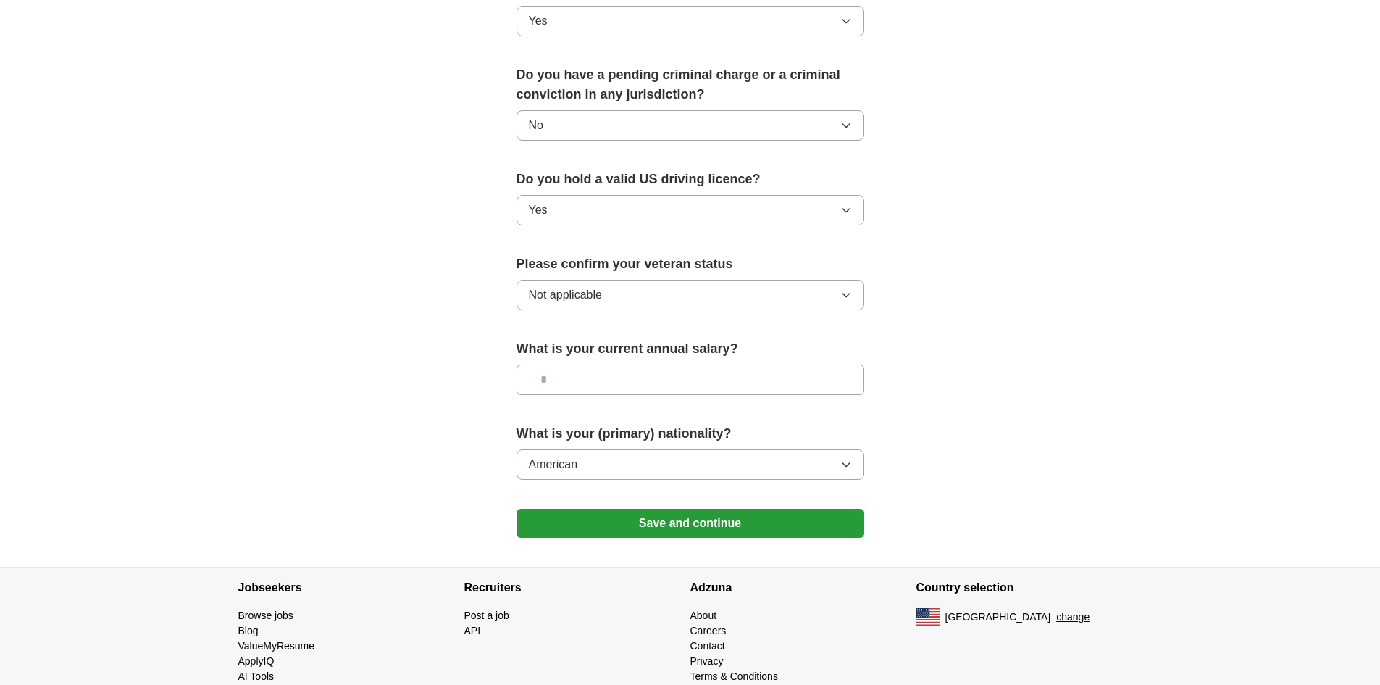
click at [639, 509] on button "Save and continue" at bounding box center [691, 523] width 348 height 29
